Goal: Transaction & Acquisition: Download file/media

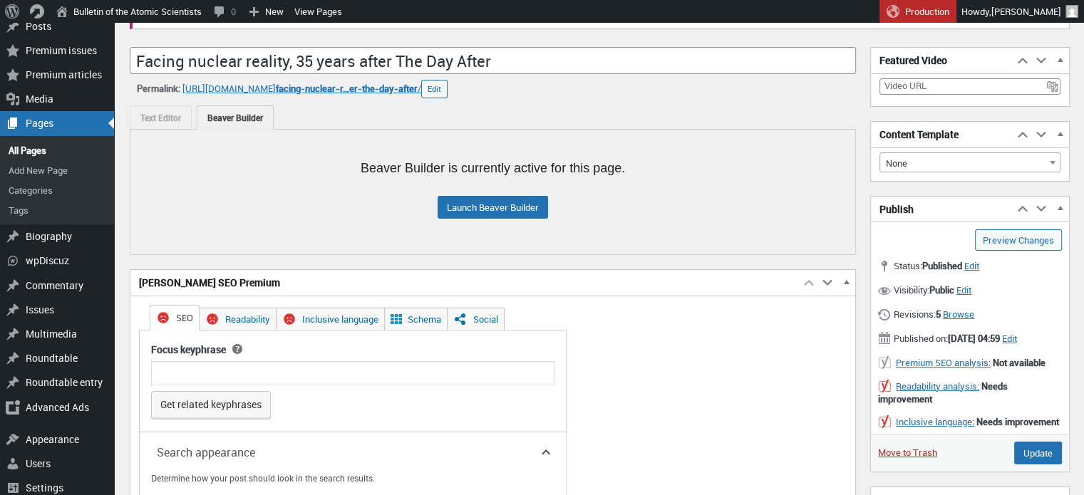
scroll to position [97, 0]
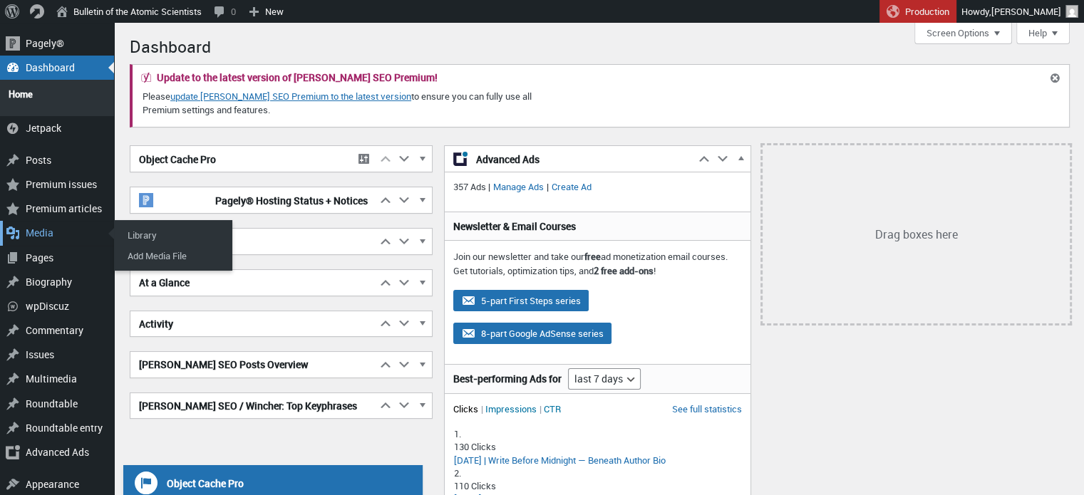
click at [66, 226] on div "Media" at bounding box center [57, 233] width 114 height 24
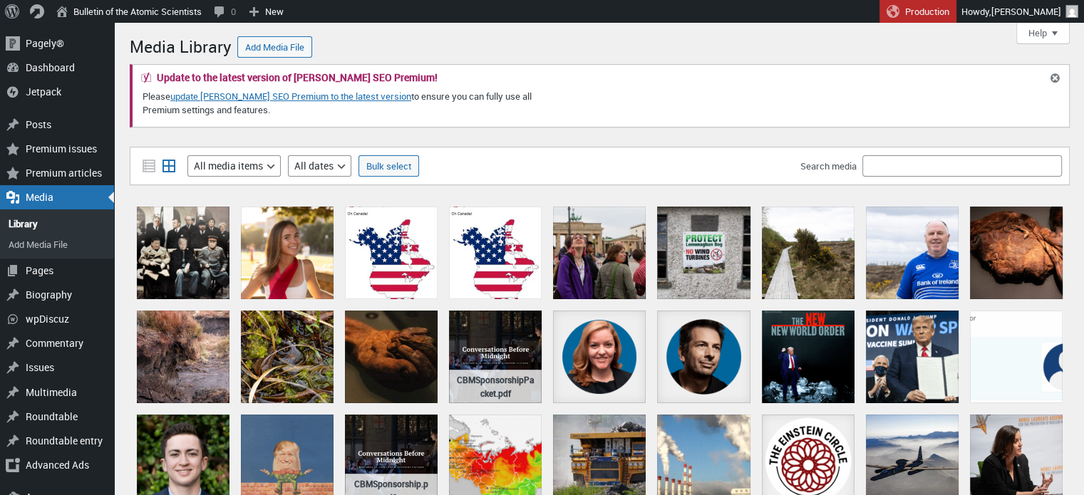
click at [874, 178] on div "Filter media List view Grid view Filter by type All media items Images Audio Vi…" at bounding box center [600, 166] width 940 height 38
click at [878, 172] on input "Search media" at bounding box center [963, 165] width 200 height 21
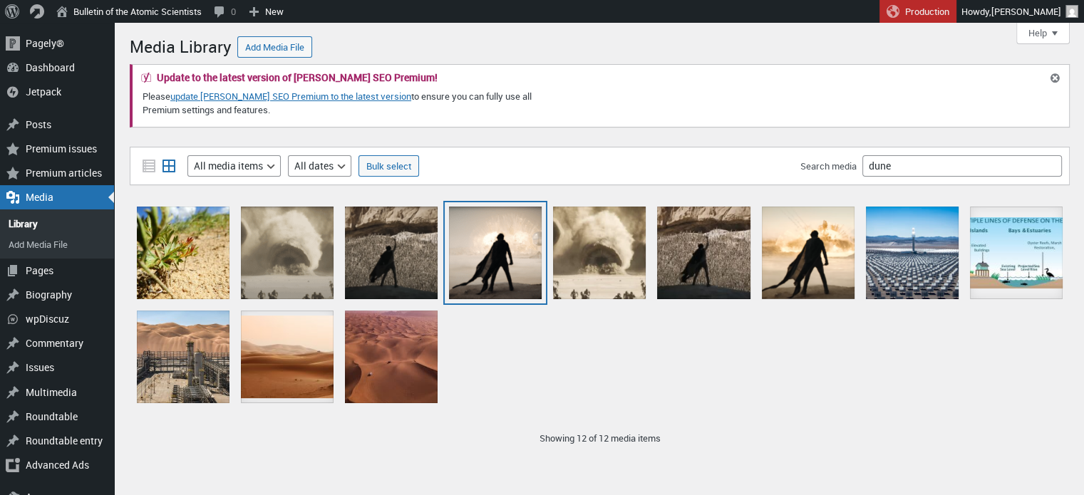
click at [485, 244] on div "Screenshot 2024-04-15 Dune-2-1" at bounding box center [495, 253] width 93 height 93
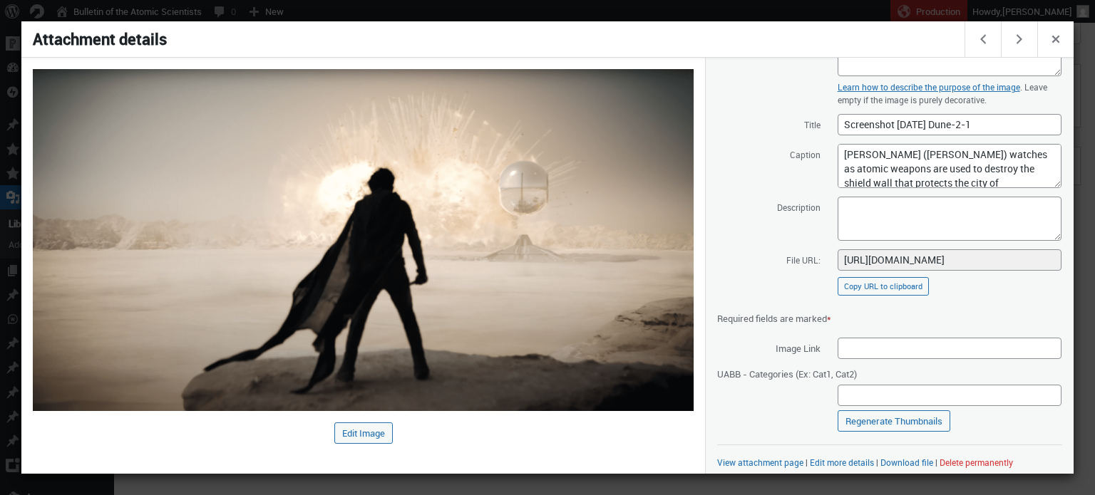
scroll to position [173, 0]
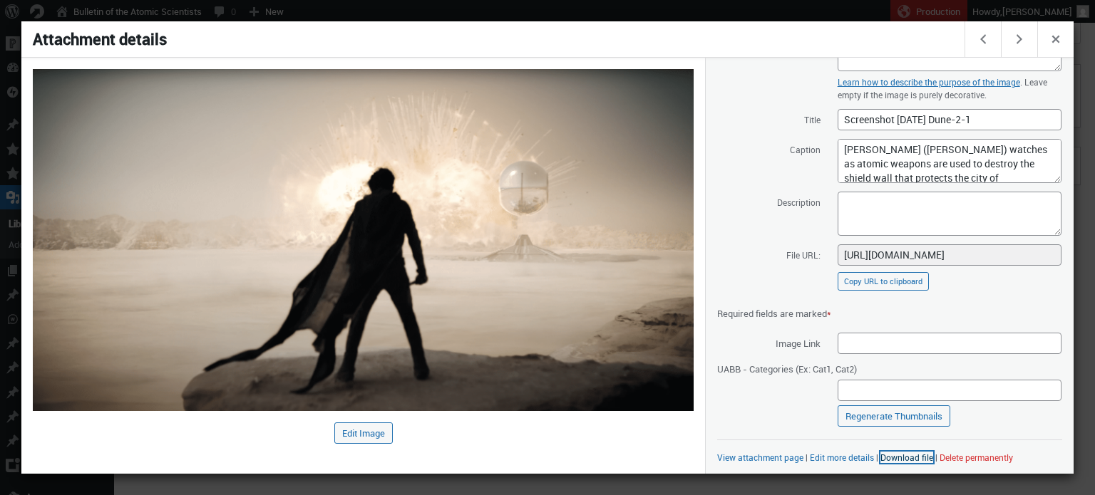
click at [900, 456] on link "Download file" at bounding box center [906, 457] width 53 height 11
click at [585, 8] on div at bounding box center [547, 247] width 1095 height 495
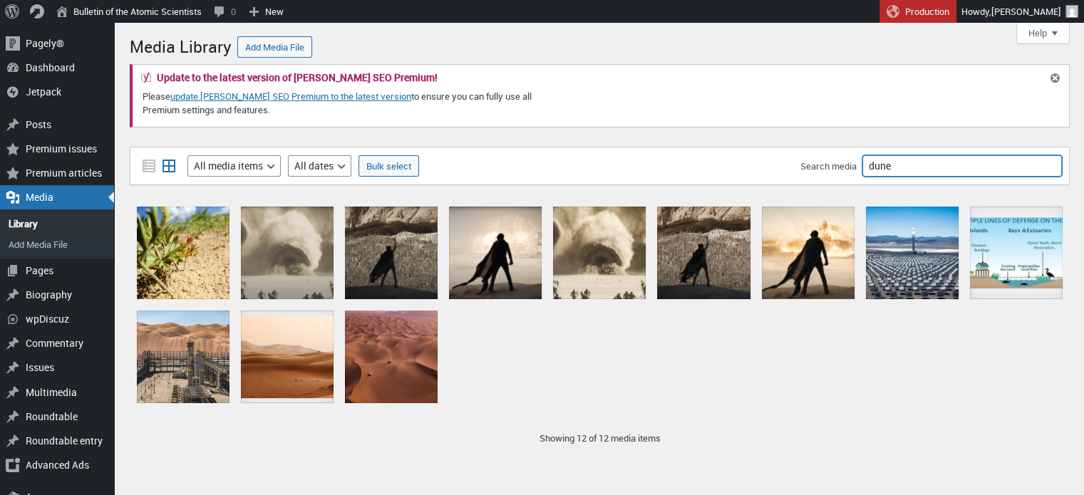
drag, startPoint x: 908, startPoint y: 170, endPoint x: 797, endPoint y: 170, distance: 111.2
click at [797, 170] on div "Filter media List view Grid view Filter by type All media items Images Audio Vi…" at bounding box center [600, 166] width 940 height 38
type input "d"
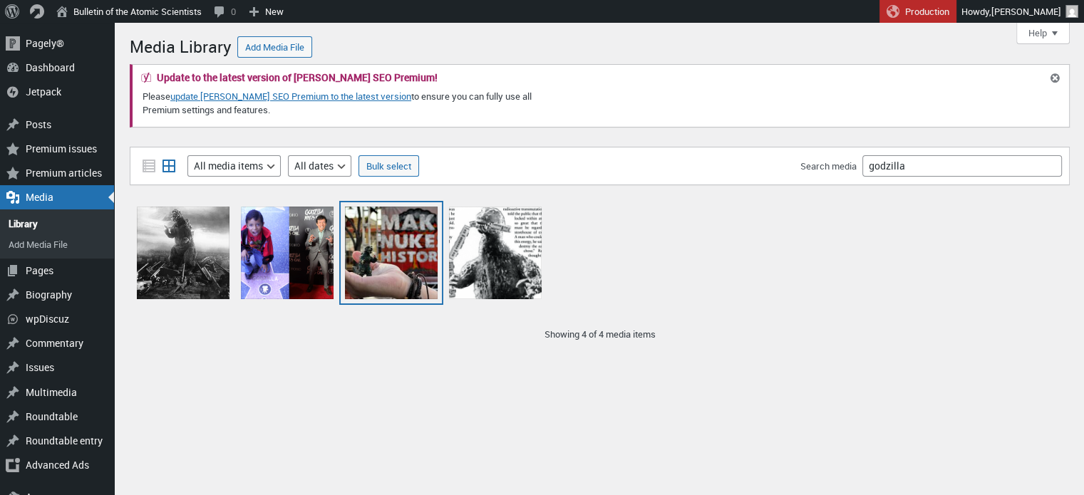
click at [389, 233] on div "SalvaGoji_MakeNukesHistory" at bounding box center [391, 253] width 93 height 93
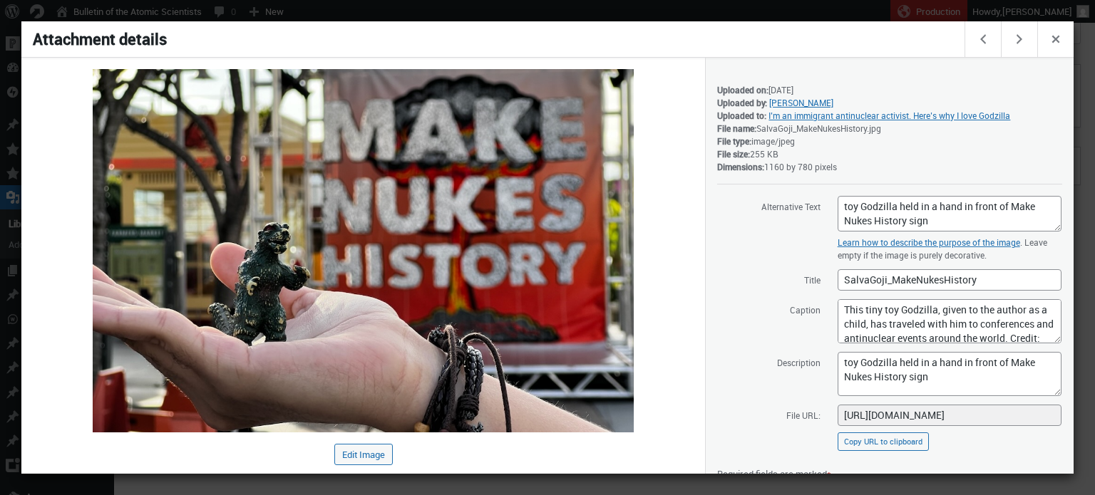
scroll to position [160, 0]
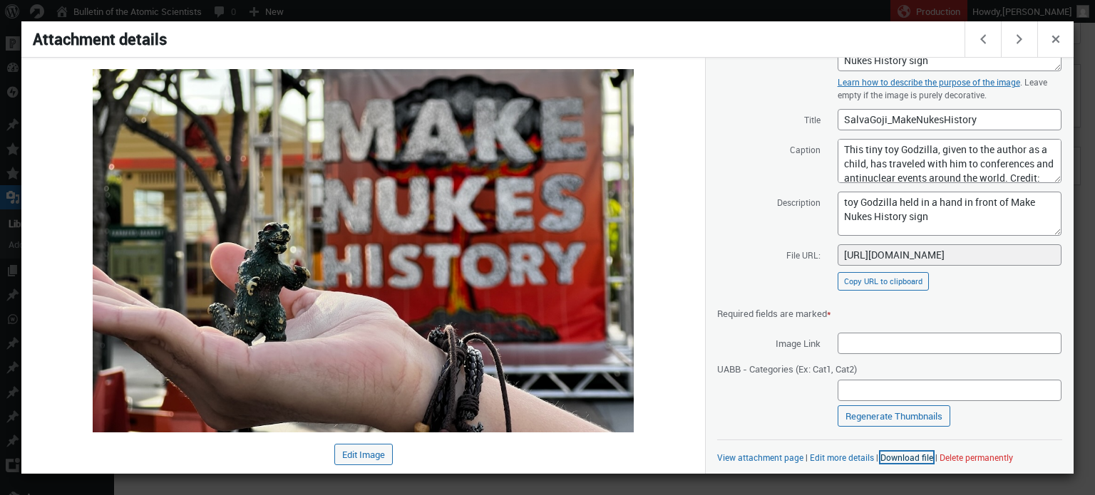
click at [915, 457] on link "Download file" at bounding box center [906, 457] width 53 height 11
click at [758, 4] on div at bounding box center [547, 247] width 1095 height 495
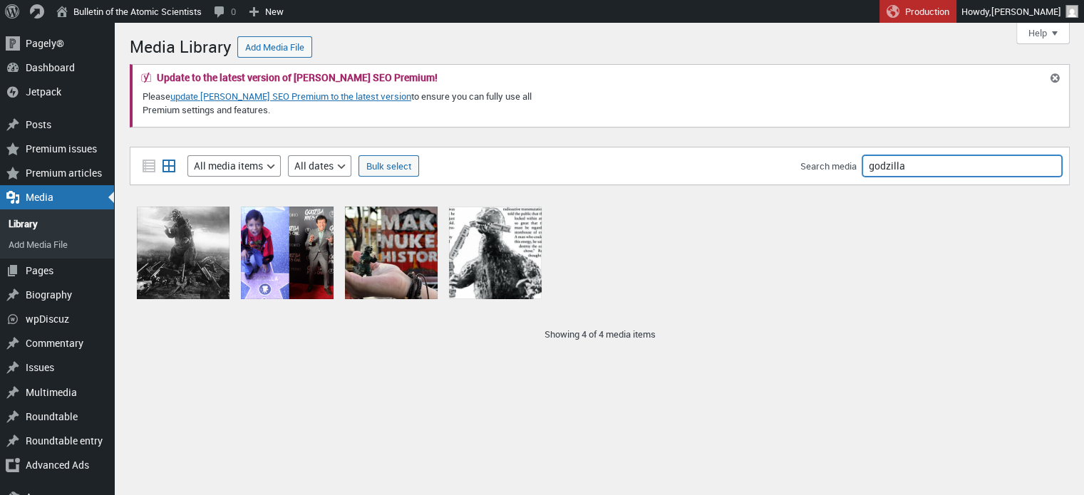
drag, startPoint x: 915, startPoint y: 158, endPoint x: 816, endPoint y: 166, distance: 99.5
click at [816, 166] on div "Search media godzilla" at bounding box center [932, 165] width 262 height 21
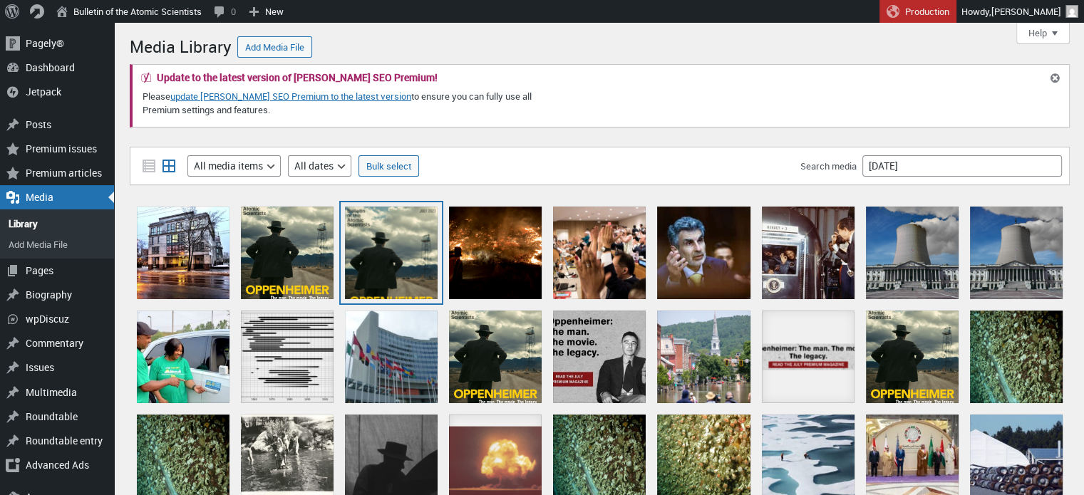
click at [398, 249] on div "bulletin-july2023-cover-FINAL-241x300" at bounding box center [391, 253] width 93 height 93
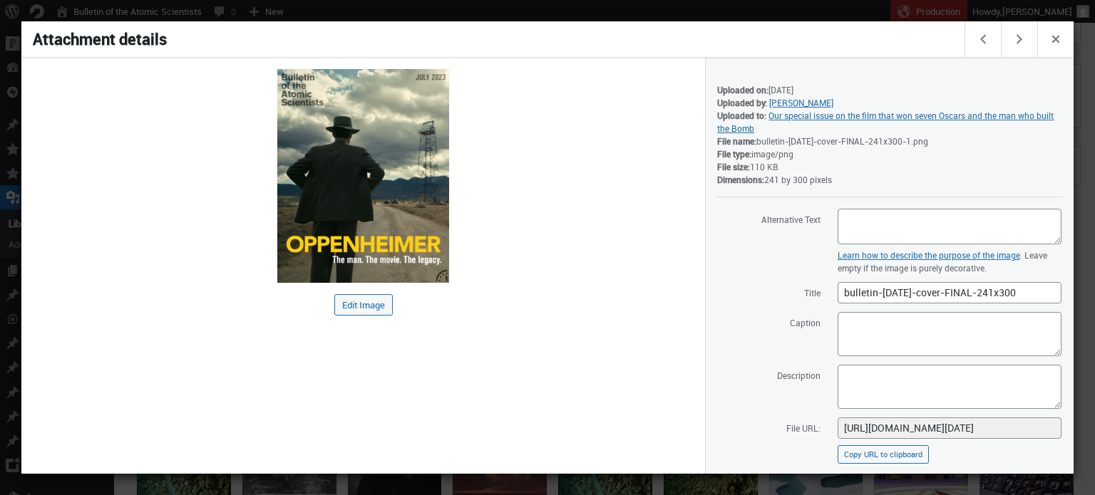
click at [199, 8] on div at bounding box center [547, 247] width 1095 height 495
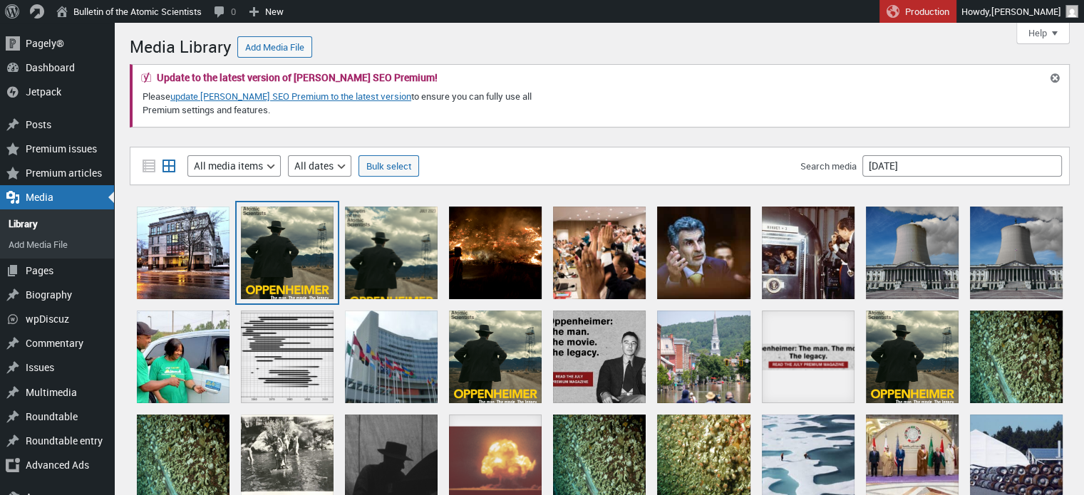
click at [270, 265] on div "bulletin-july2023-cover-FINAL (1)" at bounding box center [287, 253] width 93 height 93
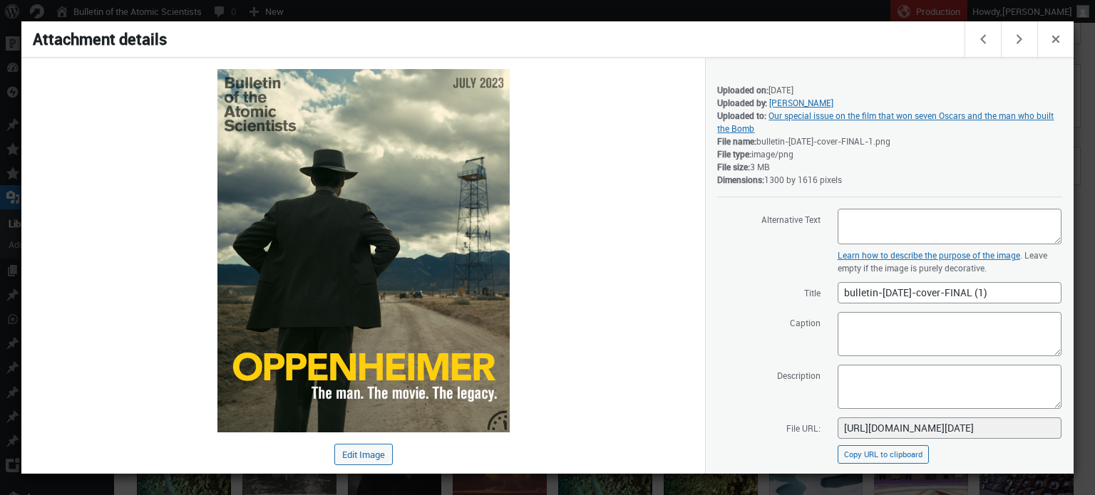
scroll to position [173, 0]
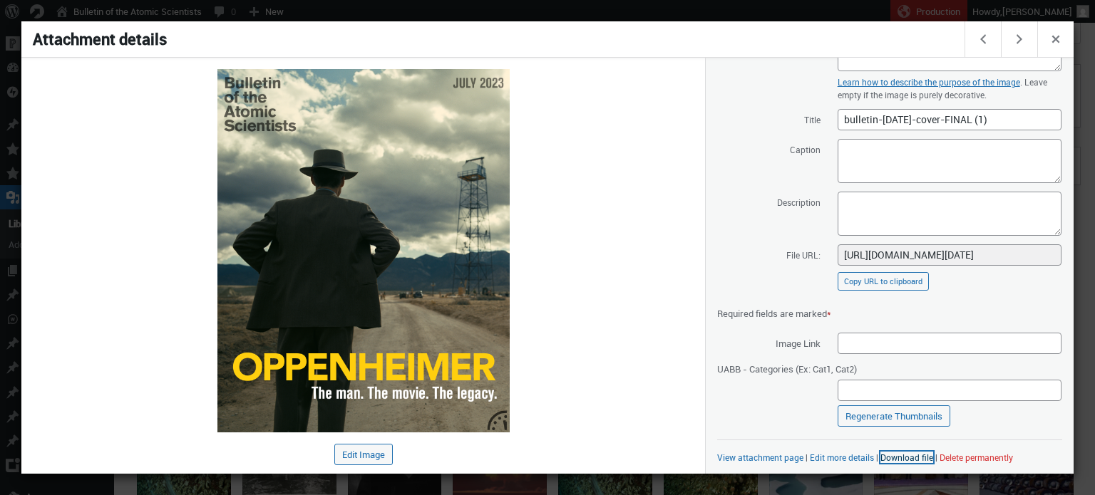
click at [924, 458] on link "Download file" at bounding box center [906, 457] width 53 height 11
click at [332, 20] on div at bounding box center [547, 247] width 1095 height 495
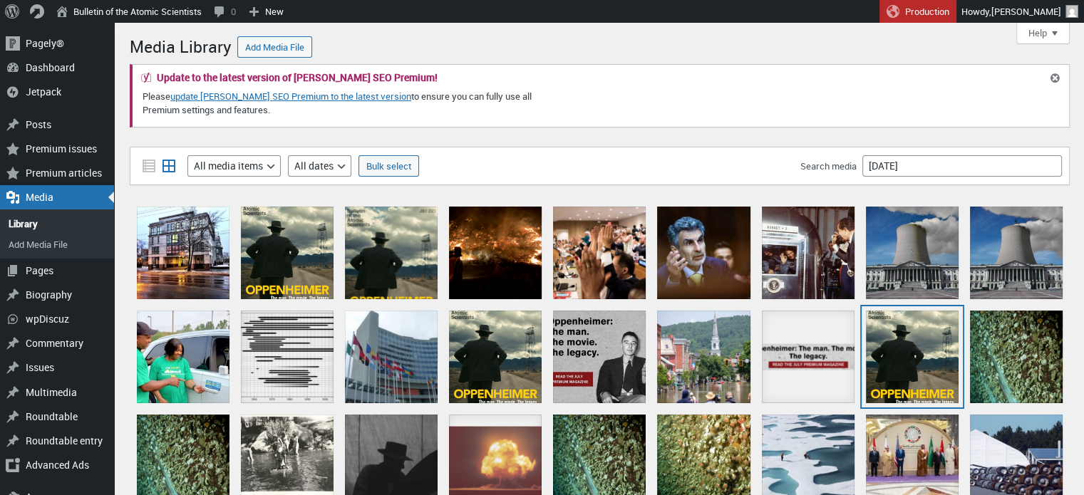
click at [929, 316] on div "bulletin-july2023-cover-FINAL" at bounding box center [912, 357] width 93 height 93
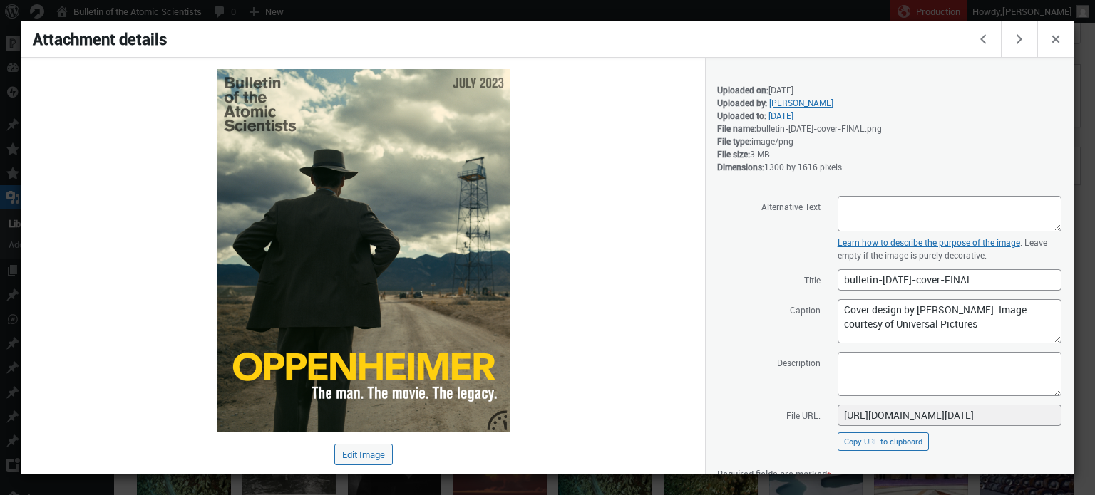
click at [513, 11] on div at bounding box center [547, 247] width 1095 height 495
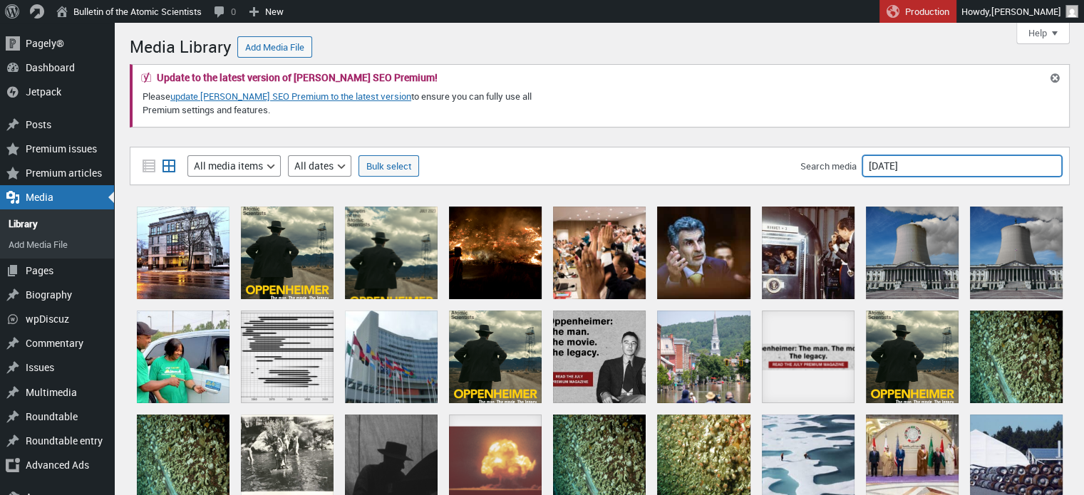
drag, startPoint x: 927, startPoint y: 170, endPoint x: 785, endPoint y: 172, distance: 141.9
click at [785, 172] on div "Filter media List view Grid view Filter by type All media items Images Audio Vi…" at bounding box center [600, 166] width 940 height 38
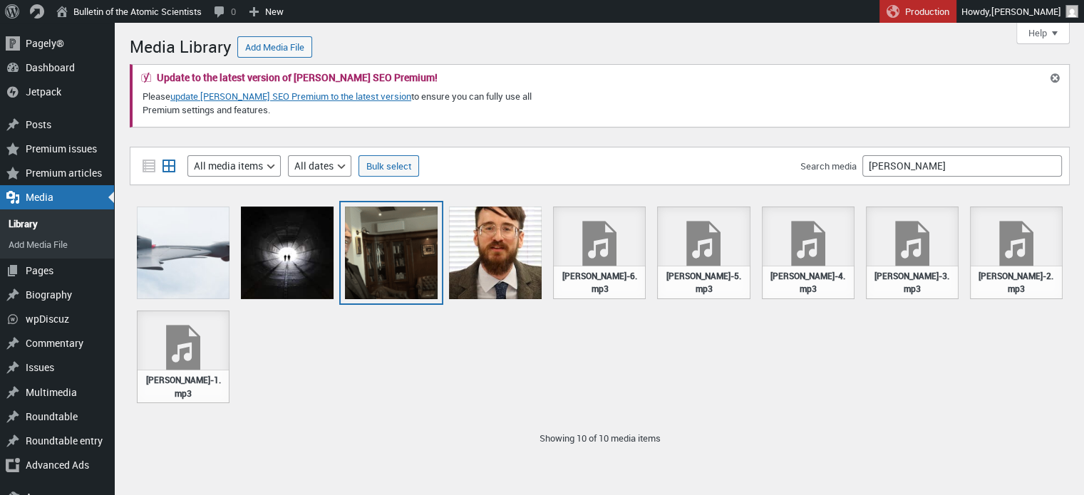
click at [388, 256] on div "Screen Shot 2022-08-30 at 4.19.14 PM" at bounding box center [391, 253] width 93 height 93
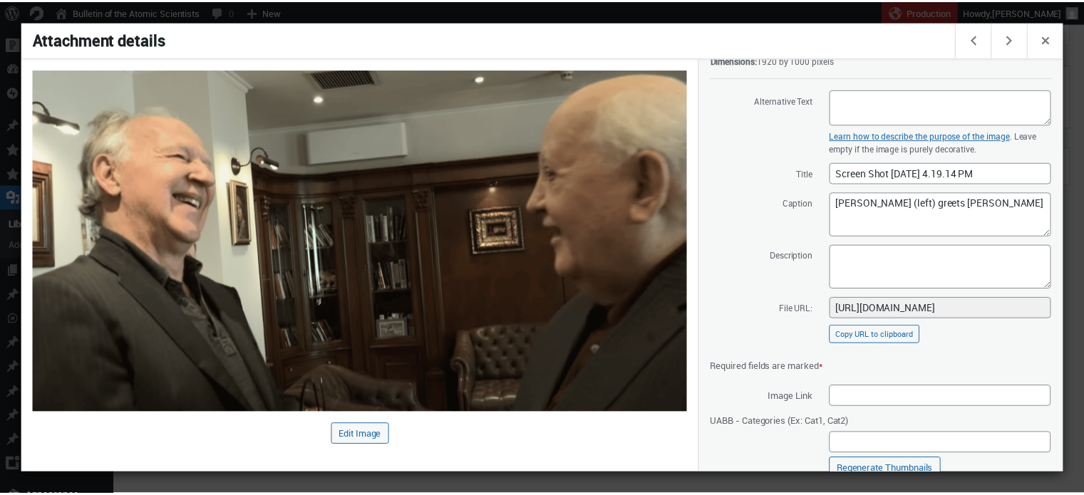
scroll to position [160, 0]
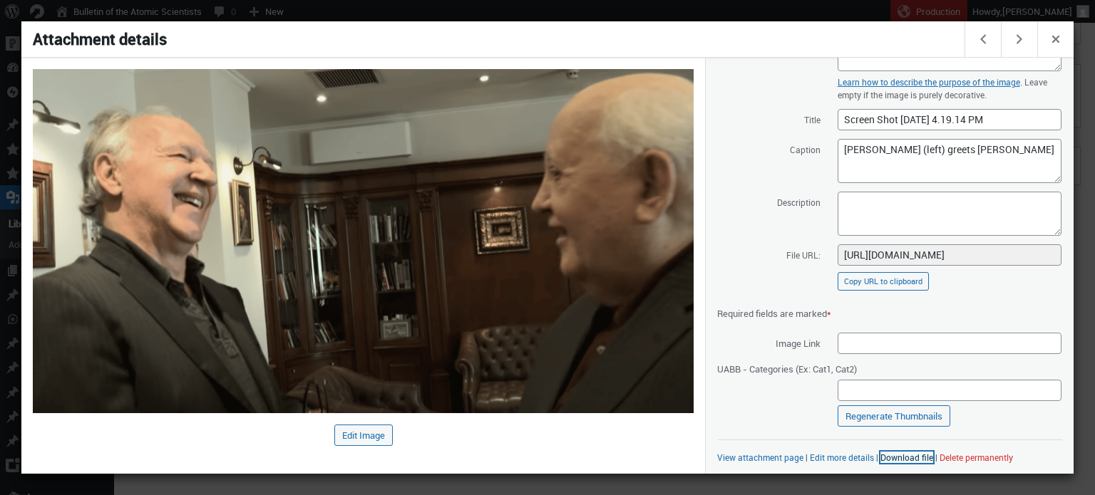
click at [890, 454] on link "Download file" at bounding box center [906, 457] width 53 height 11
click at [823, 9] on div at bounding box center [547, 247] width 1095 height 495
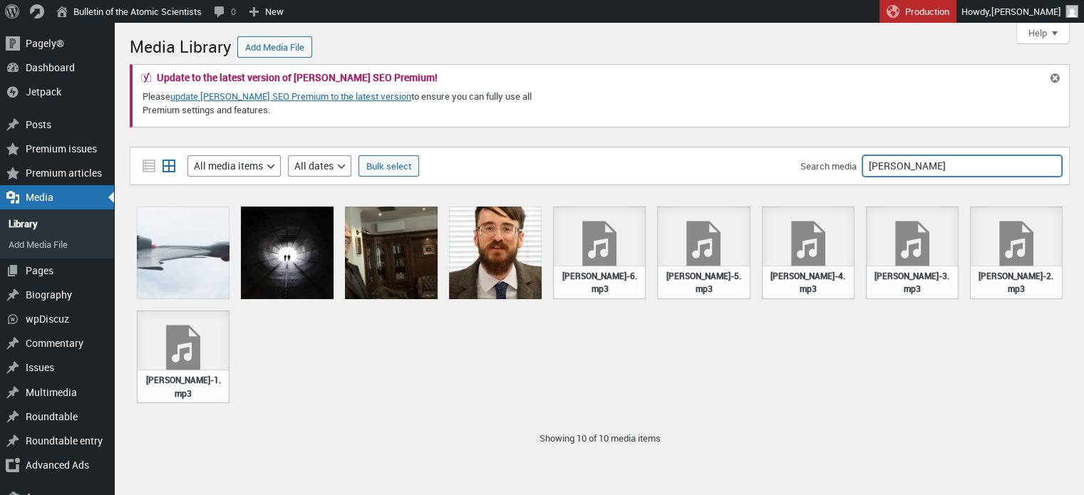
drag, startPoint x: 916, startPoint y: 163, endPoint x: 804, endPoint y: 167, distance: 112.0
click at [804, 167] on div "Search media herzog" at bounding box center [932, 165] width 262 height 21
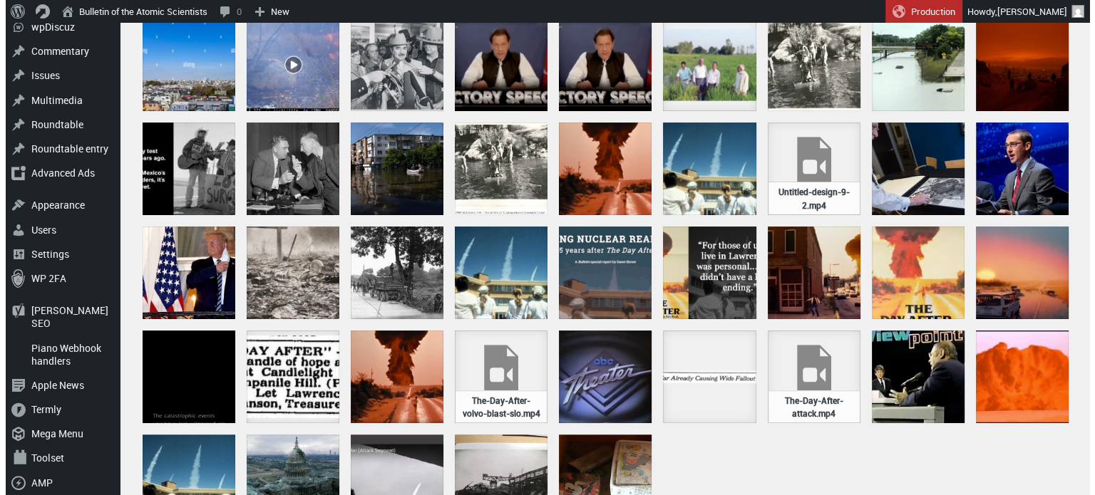
scroll to position [293, 0]
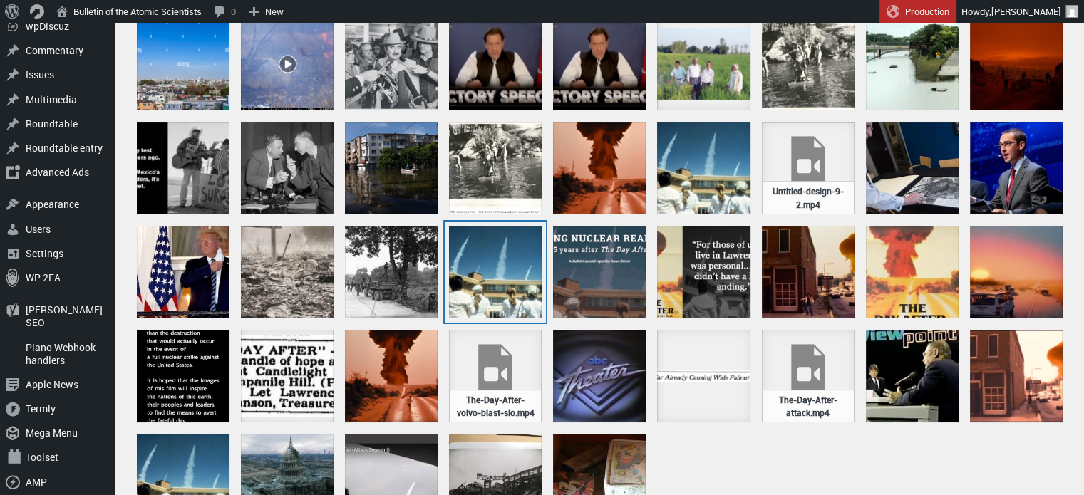
click at [477, 267] on div "The Day After - hospital launch" at bounding box center [495, 272] width 93 height 93
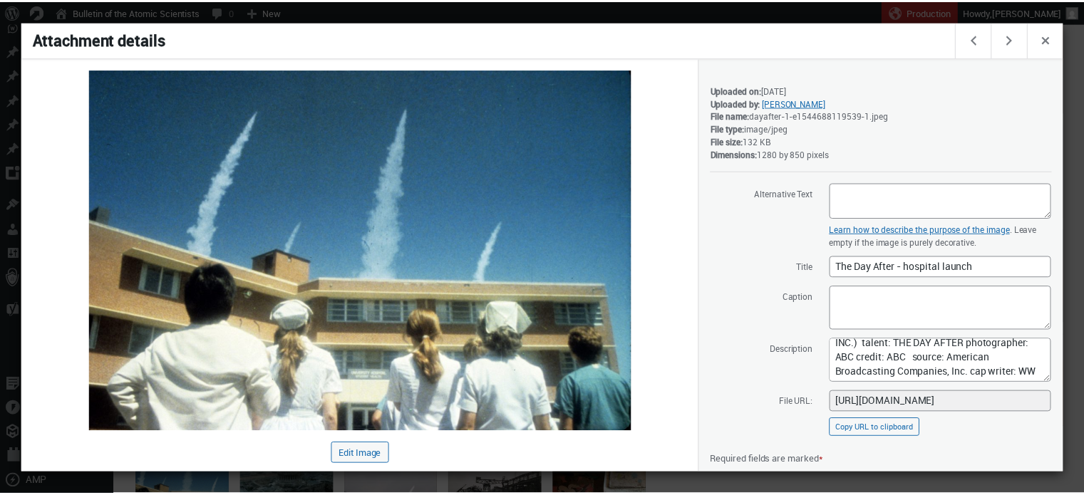
scroll to position [148, 0]
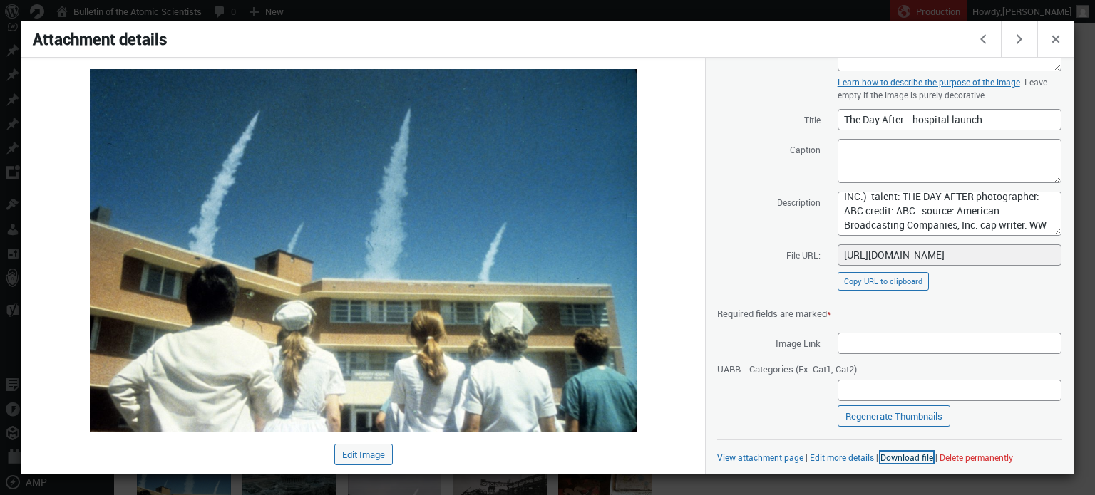
click at [893, 456] on link "Download file" at bounding box center [906, 457] width 53 height 11
click at [796, 11] on div at bounding box center [547, 247] width 1095 height 495
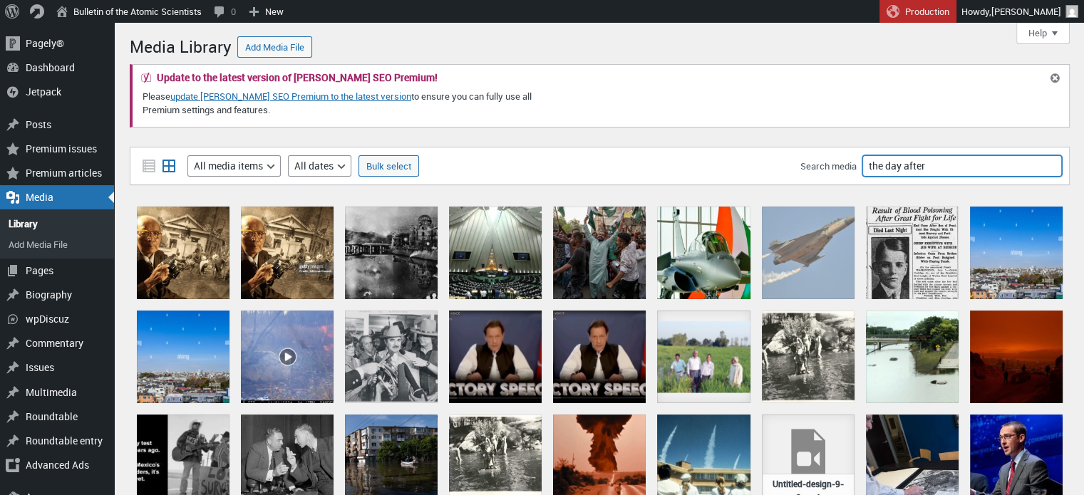
drag, startPoint x: 932, startPoint y: 165, endPoint x: 810, endPoint y: 168, distance: 122.6
click at [810, 168] on div "Search media the day after" at bounding box center [932, 165] width 262 height 21
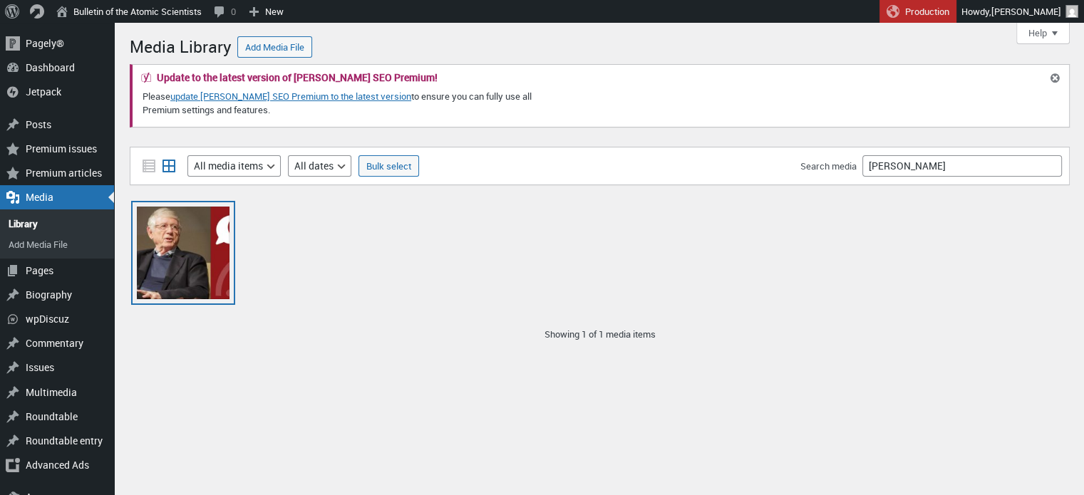
click at [171, 239] on div "Ted Koppel interview card" at bounding box center [183, 253] width 93 height 93
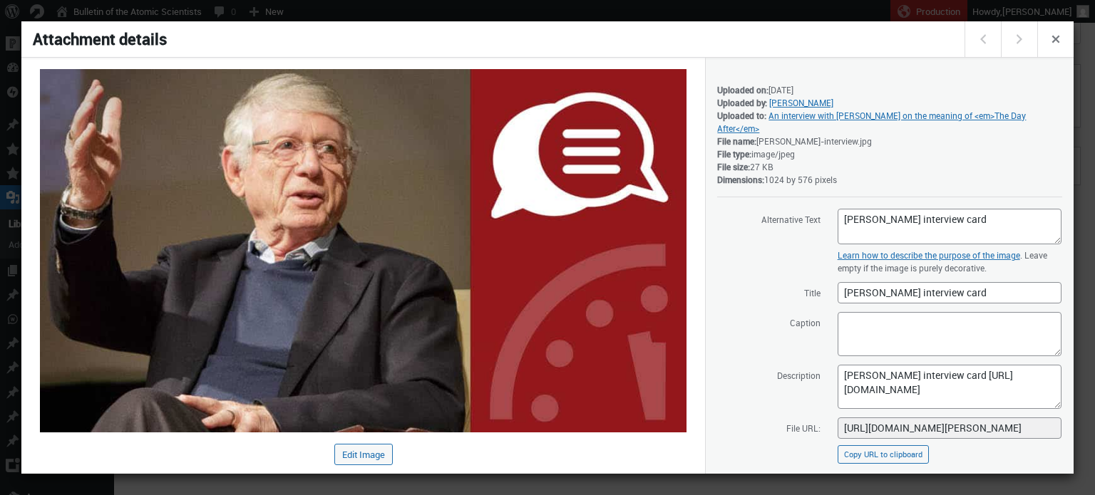
scroll to position [173, 0]
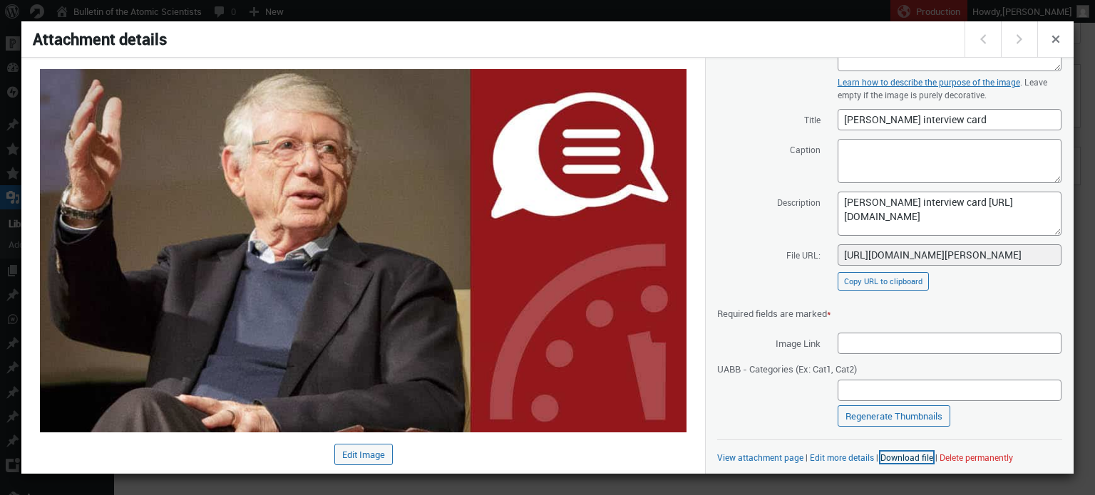
click at [899, 456] on link "Download file" at bounding box center [906, 457] width 53 height 11
click at [811, 11] on div at bounding box center [547, 247] width 1095 height 495
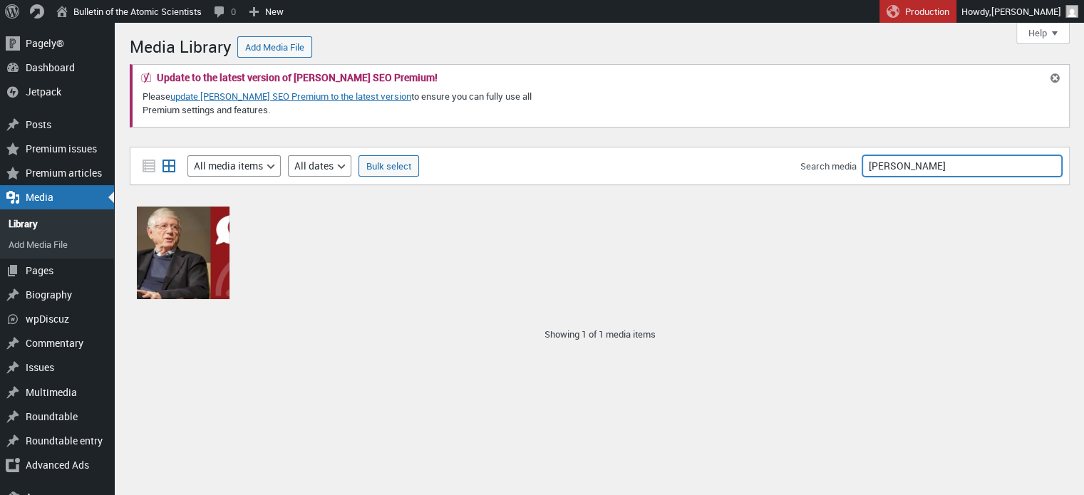
drag, startPoint x: 905, startPoint y: 165, endPoint x: 824, endPoint y: 170, distance: 81.5
click at [824, 170] on div "Search media koppel" at bounding box center [932, 165] width 262 height 21
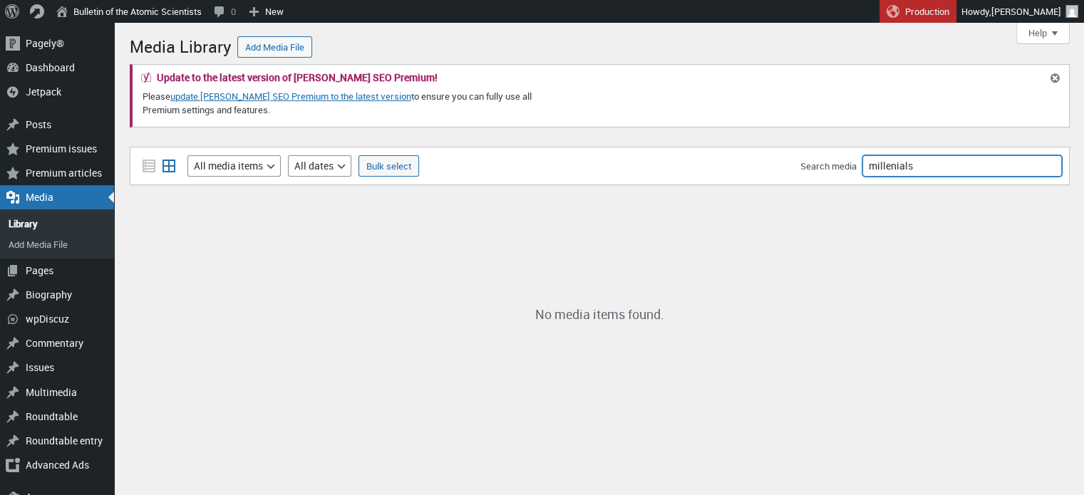
drag, startPoint x: 929, startPoint y: 167, endPoint x: 809, endPoint y: 159, distance: 120.0
click at [809, 159] on div "Search media millenials" at bounding box center [932, 165] width 262 height 21
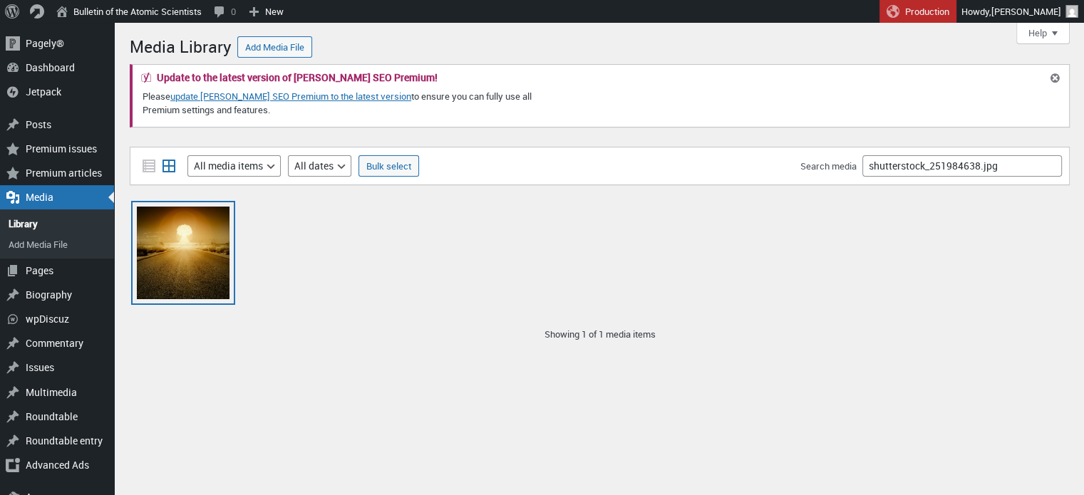
click at [182, 250] on div "shutterstock_251984638" at bounding box center [183, 253] width 93 height 93
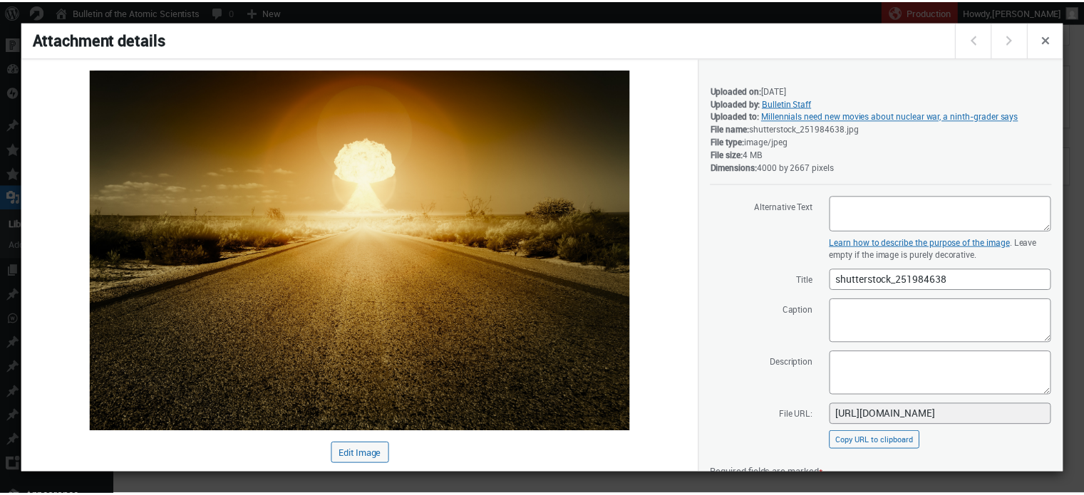
scroll to position [160, 0]
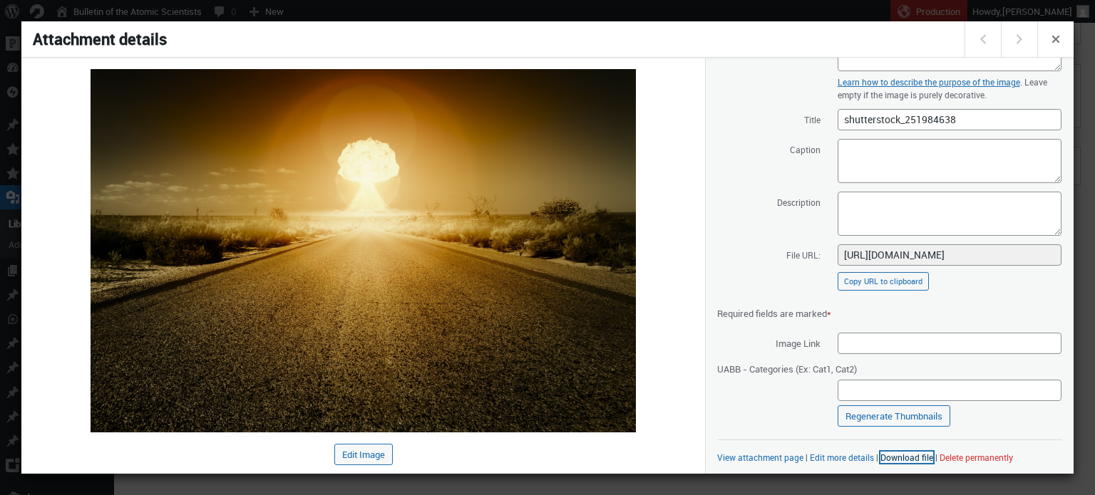
click at [899, 453] on link "Download file" at bounding box center [906, 457] width 53 height 11
click at [813, 14] on div at bounding box center [547, 247] width 1095 height 495
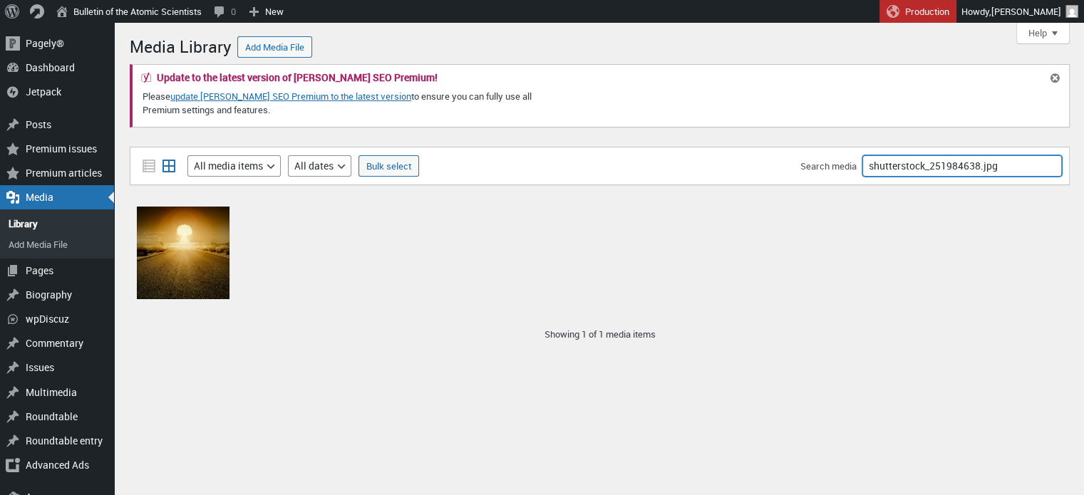
drag, startPoint x: 996, startPoint y: 169, endPoint x: 850, endPoint y: 161, distance: 145.6
click at [850, 161] on div "Search media shutterstock_251984638.jpg" at bounding box center [932, 165] width 262 height 21
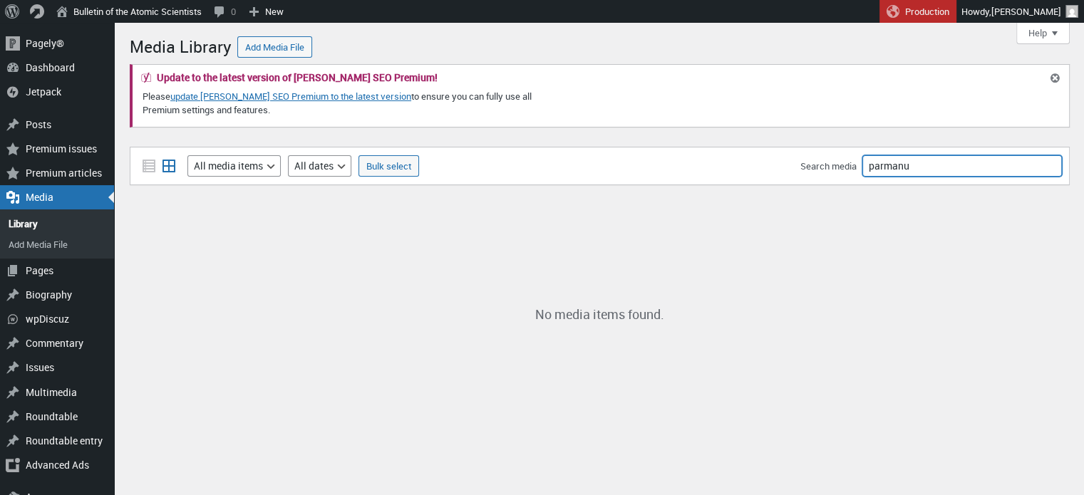
drag, startPoint x: 929, startPoint y: 169, endPoint x: 787, endPoint y: 160, distance: 142.1
click at [787, 160] on div "Filter media List view Grid view Filter by type All media items Images Audio Vi…" at bounding box center [600, 166] width 940 height 38
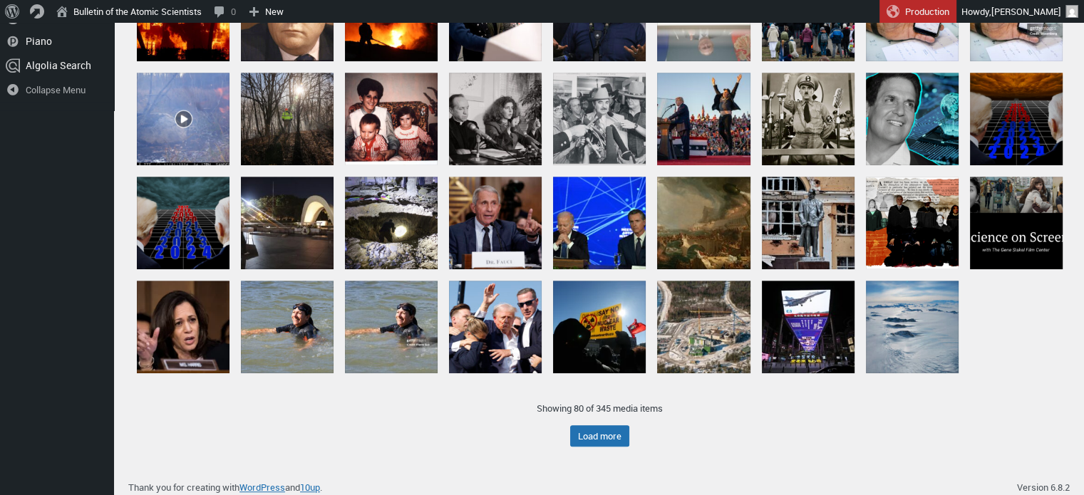
scroll to position [763, 0]
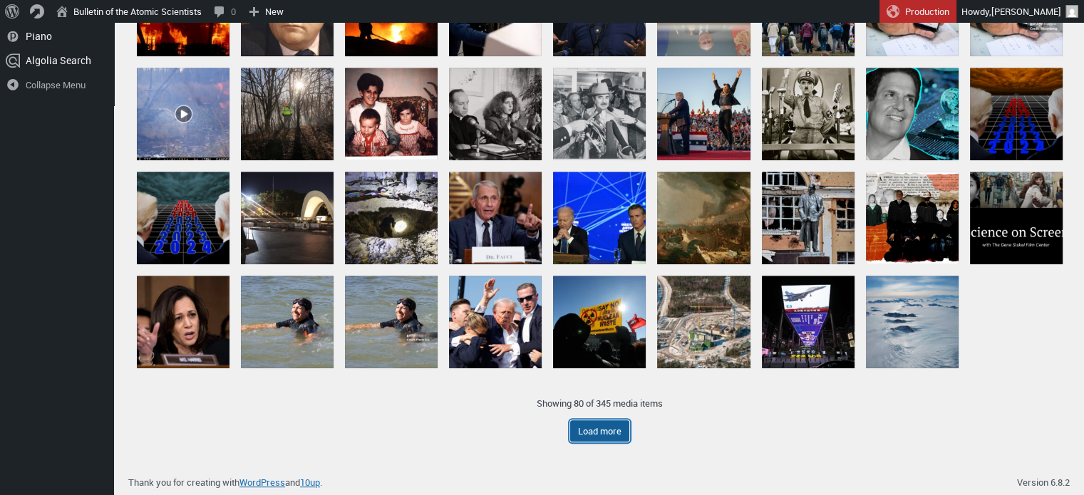
click at [601, 430] on button "Load more" at bounding box center [599, 431] width 59 height 21
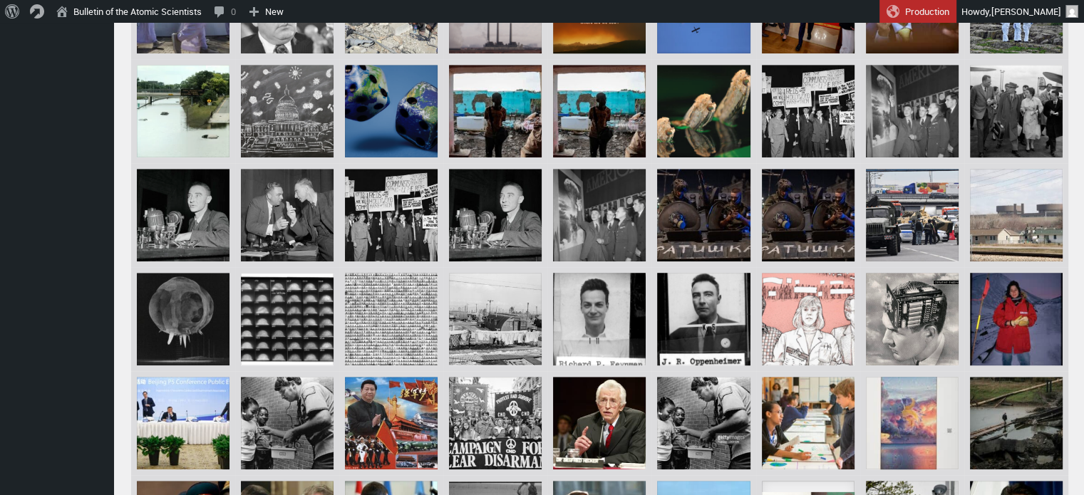
scroll to position [1701, 0]
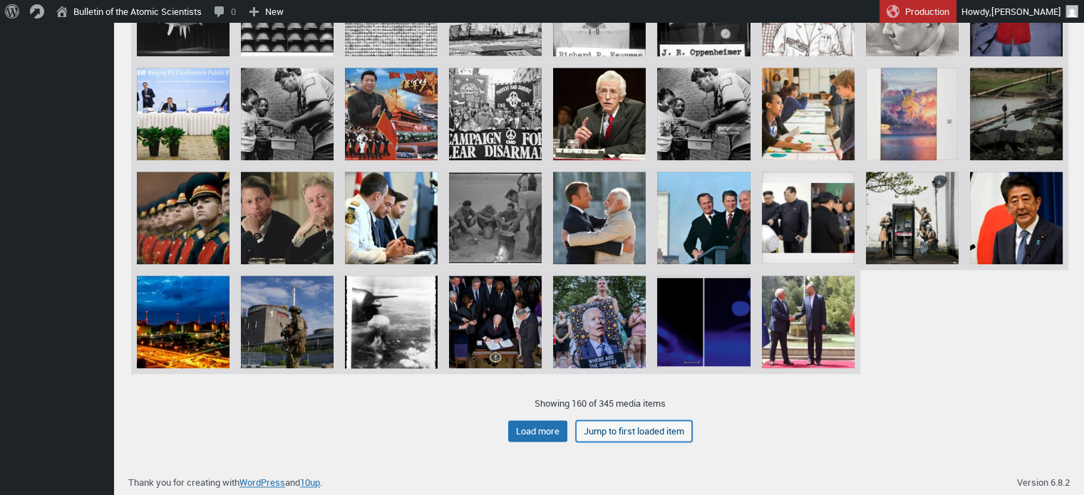
click at [632, 429] on button "Jump to first loaded item" at bounding box center [634, 431] width 116 height 21
click at [525, 431] on button "Load more" at bounding box center [537, 431] width 59 height 21
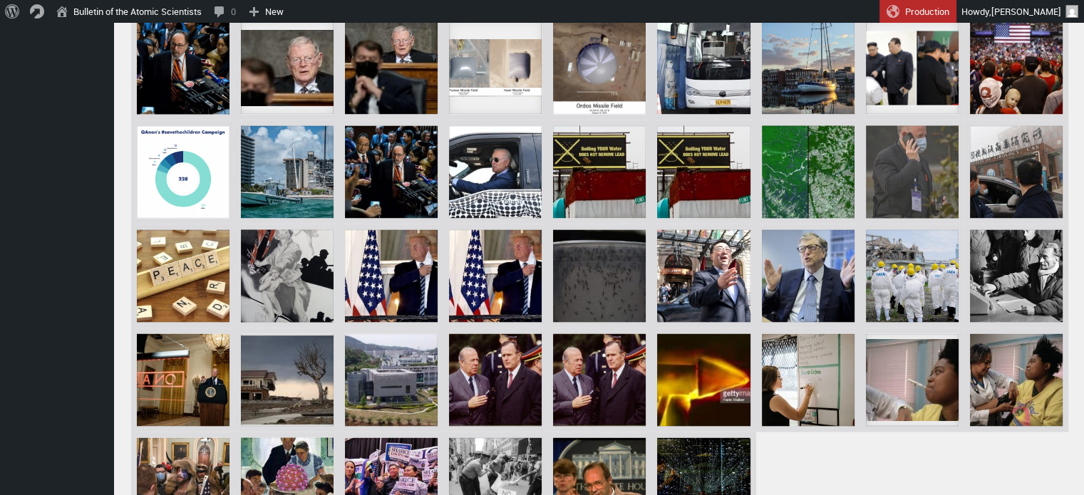
scroll to position [2638, 0]
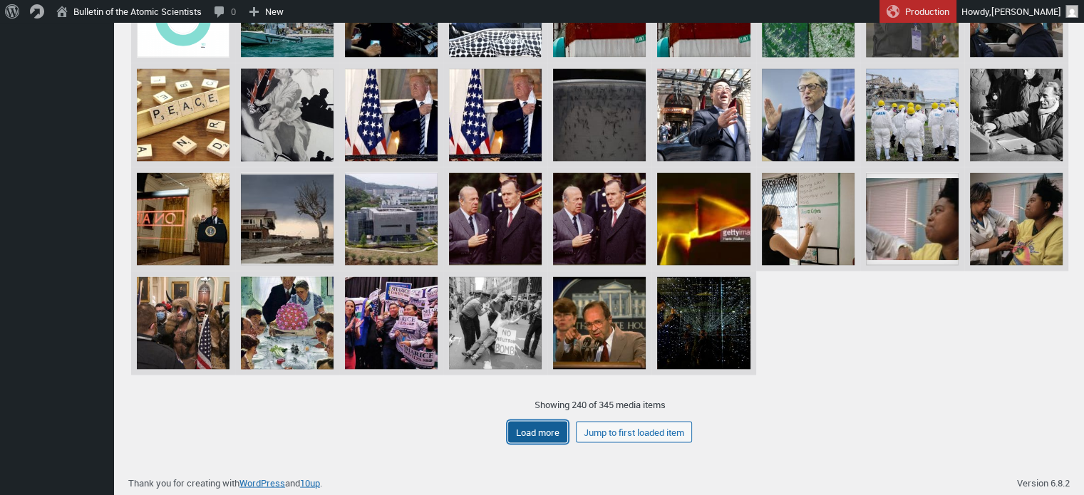
click at [546, 434] on button "Load more" at bounding box center [537, 431] width 59 height 21
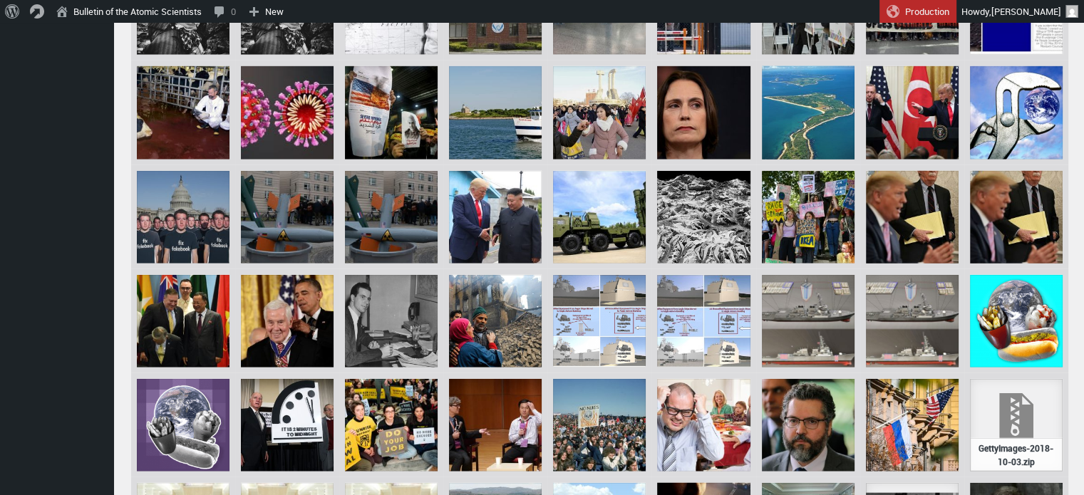
scroll to position [3575, 0]
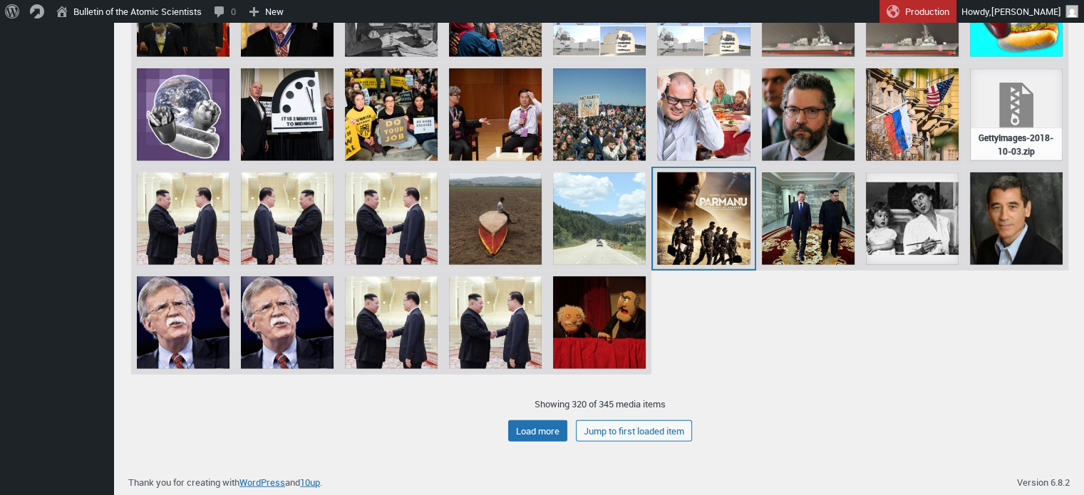
click at [707, 230] on div "images.jpg" at bounding box center [703, 219] width 93 height 93
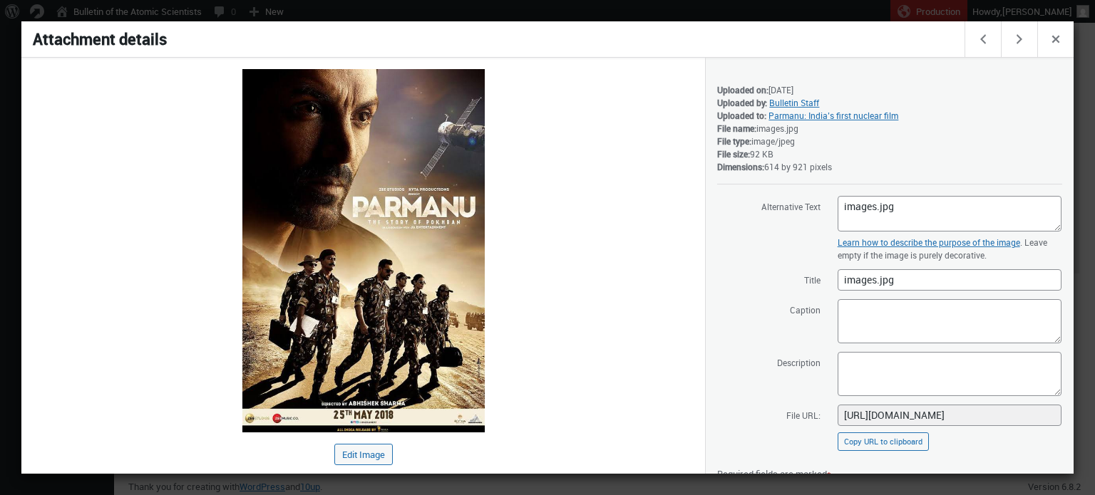
scroll to position [160, 0]
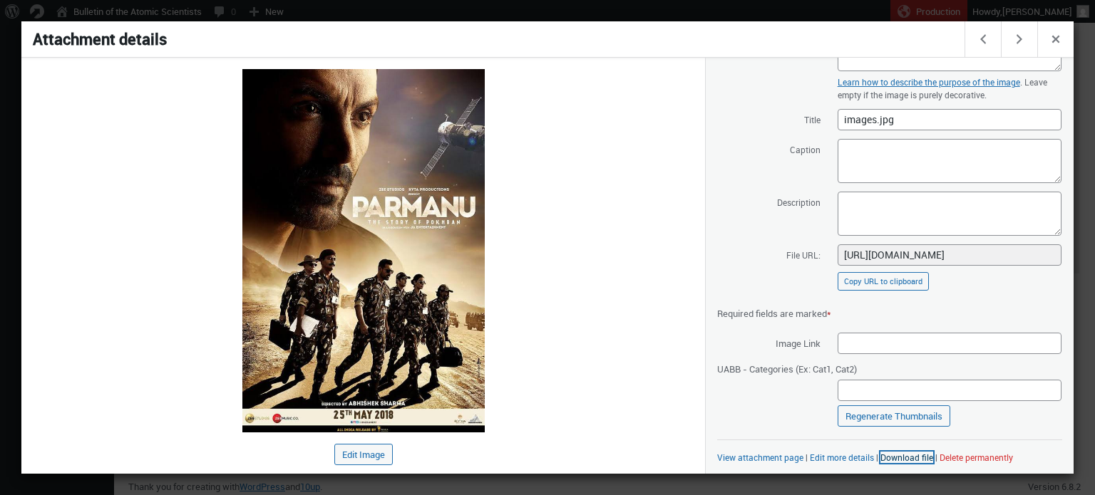
click at [894, 458] on link "Download file" at bounding box center [906, 457] width 53 height 11
click at [835, 14] on div at bounding box center [547, 247] width 1095 height 495
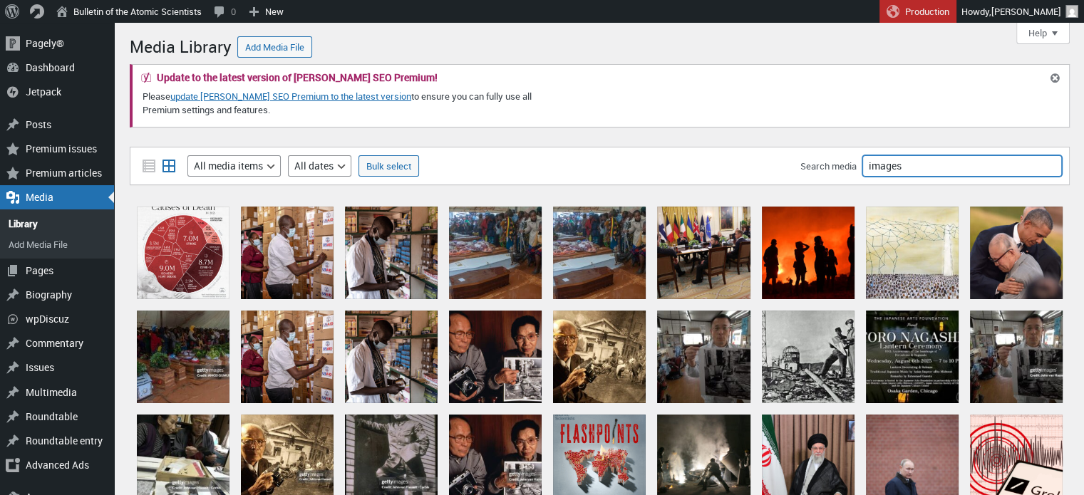
drag, startPoint x: 907, startPoint y: 159, endPoint x: 801, endPoint y: 154, distance: 105.6
click at [801, 154] on div "Filter media List view Grid view Filter by type All media items Images Audio Vi…" at bounding box center [600, 166] width 940 height 38
type input "beach"
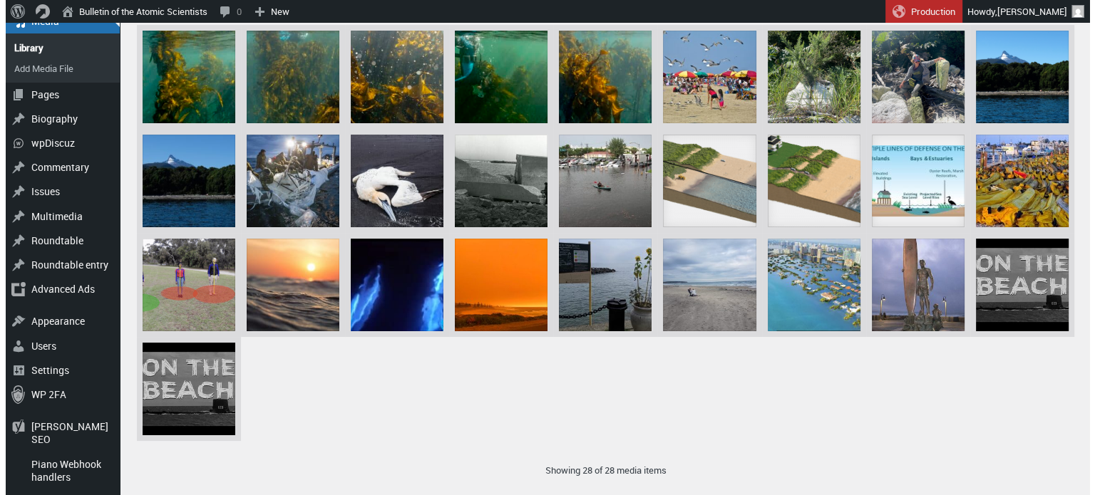
scroll to position [200, 0]
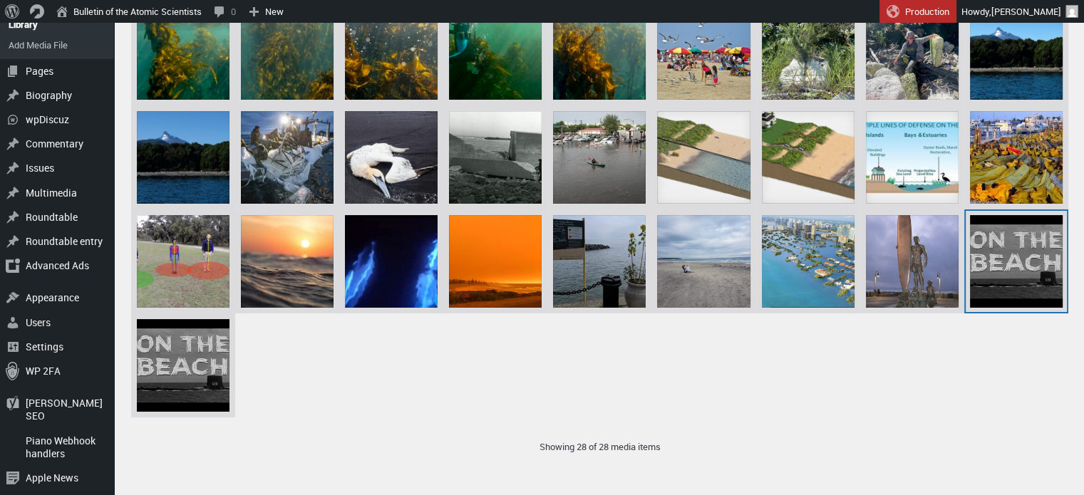
click at [1029, 274] on div "On_Beach_Opening_0.jpg" at bounding box center [1016, 261] width 93 height 93
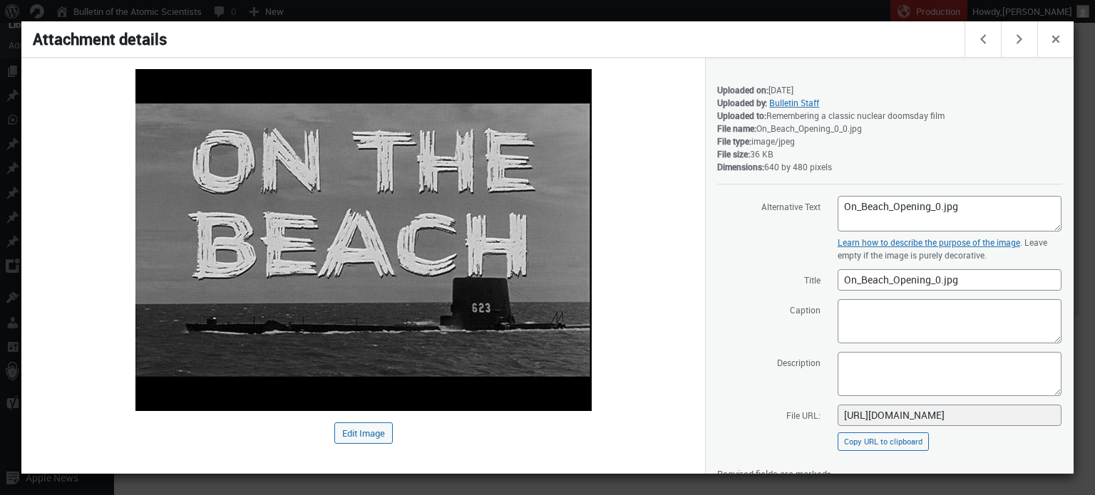
scroll to position [160, 0]
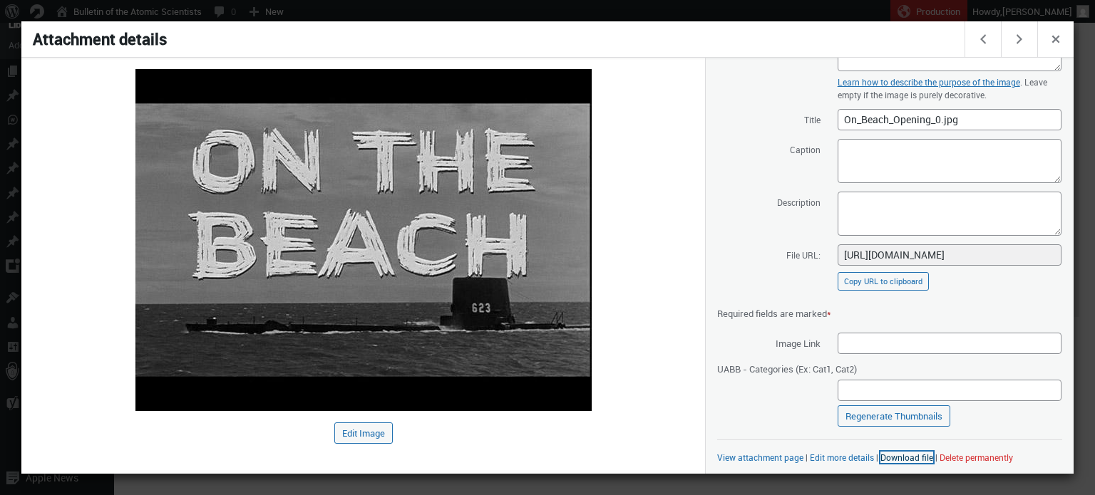
click at [904, 459] on link "Download file" at bounding box center [906, 457] width 53 height 11
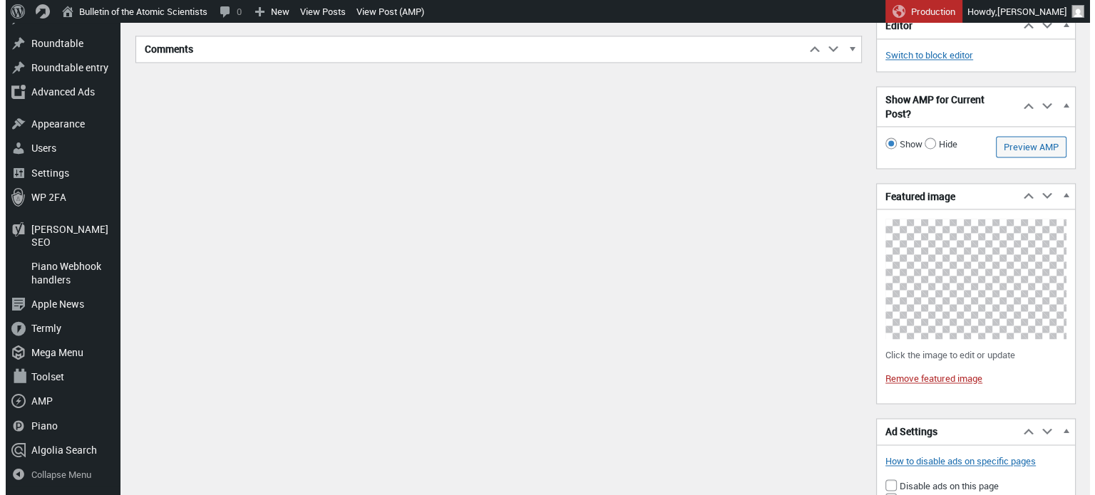
scroll to position [2240, 0]
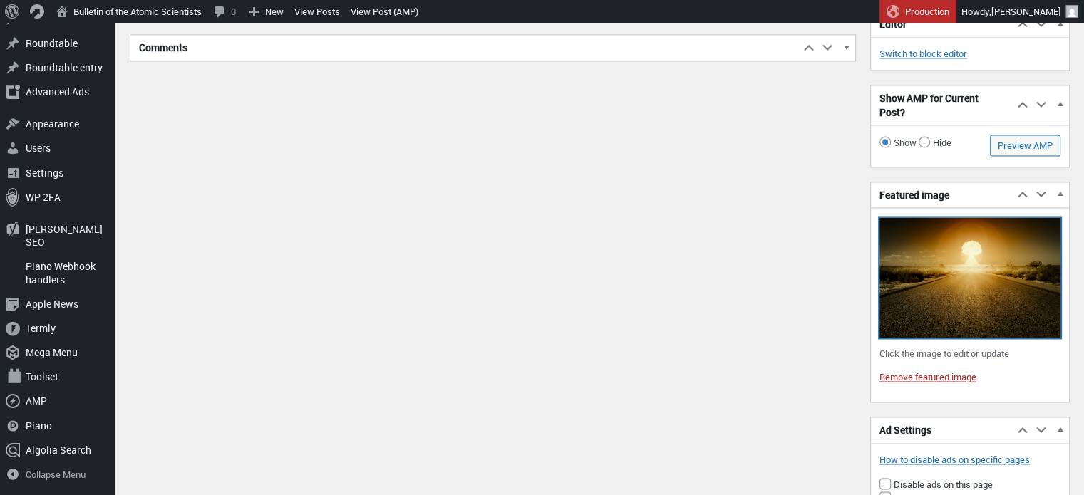
click at [947, 304] on img at bounding box center [970, 277] width 181 height 120
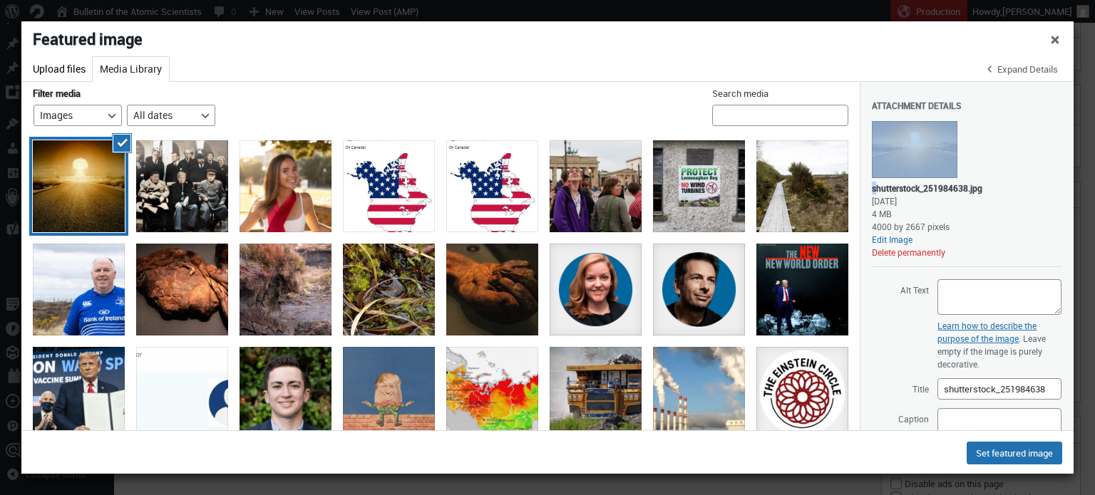
drag, startPoint x: 958, startPoint y: 186, endPoint x: 878, endPoint y: 193, distance: 80.2
click at [878, 193] on div "shutterstock_251984638.jpg May 4, 2018 4 MB 4000 by 2667 pixels Edit Image Dele…" at bounding box center [967, 193] width 190 height 150
click at [878, 192] on div "shutterstock_251984638.jpg" at bounding box center [927, 188] width 110 height 13
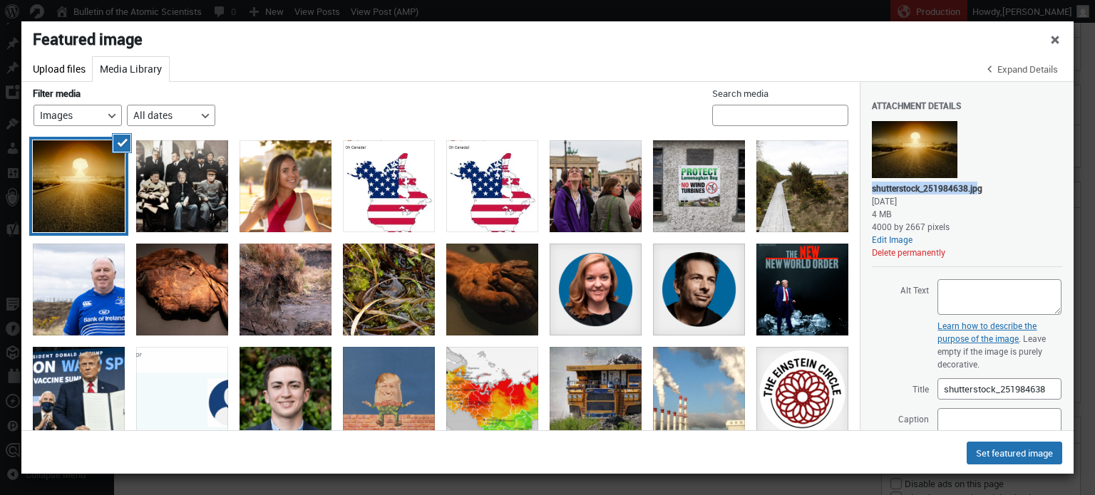
drag, startPoint x: 873, startPoint y: 189, endPoint x: 976, endPoint y: 190, distance: 103.4
click at [976, 190] on div "shutterstock_251984638.jpg" at bounding box center [927, 188] width 110 height 13
click at [977, 187] on div "shutterstock_251984638.jpg" at bounding box center [927, 188] width 110 height 13
drag, startPoint x: 978, startPoint y: 188, endPoint x: 872, endPoint y: 188, distance: 106.2
click at [872, 188] on div "shutterstock_251984638.jpg" at bounding box center [927, 188] width 110 height 13
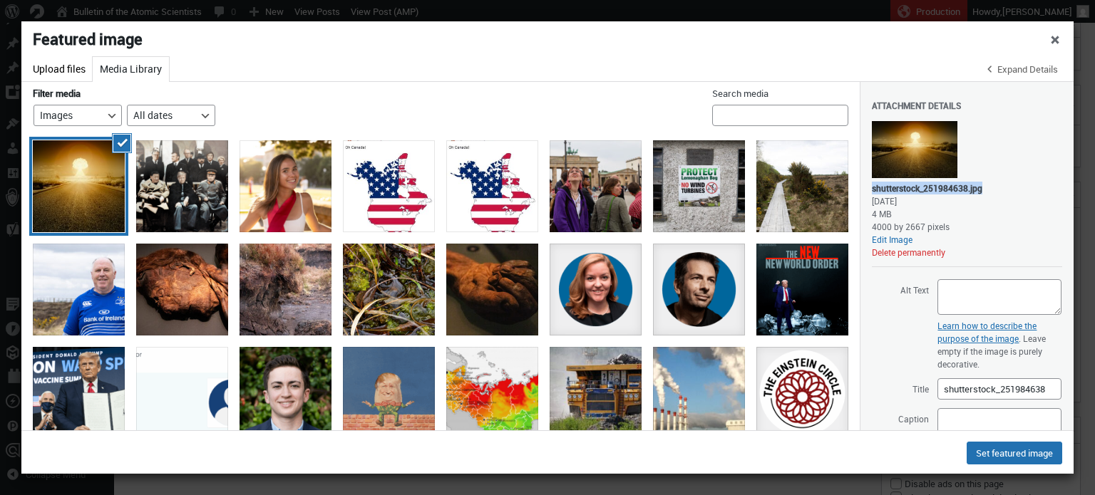
copy div "shutterstock_251984638.jpg"
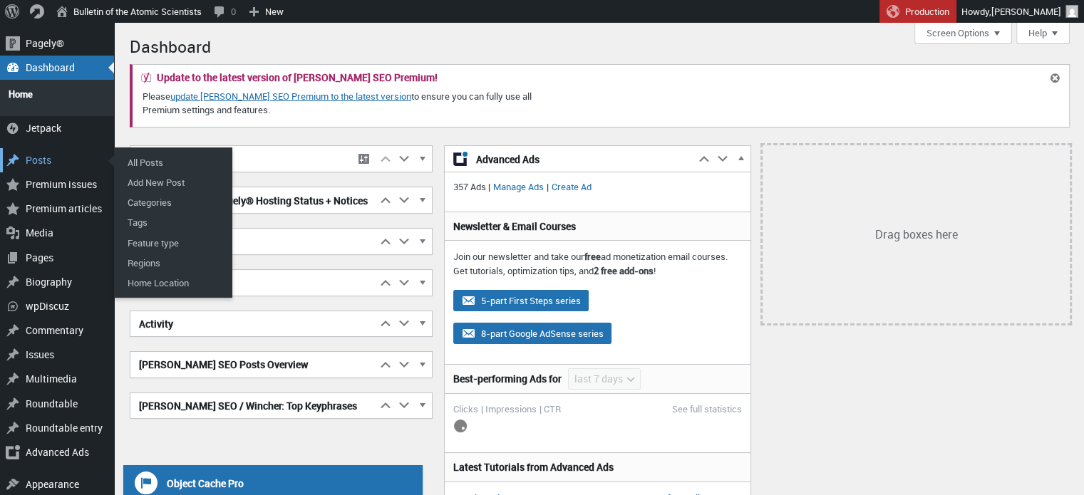
click at [52, 150] on div "Posts" at bounding box center [57, 160] width 114 height 24
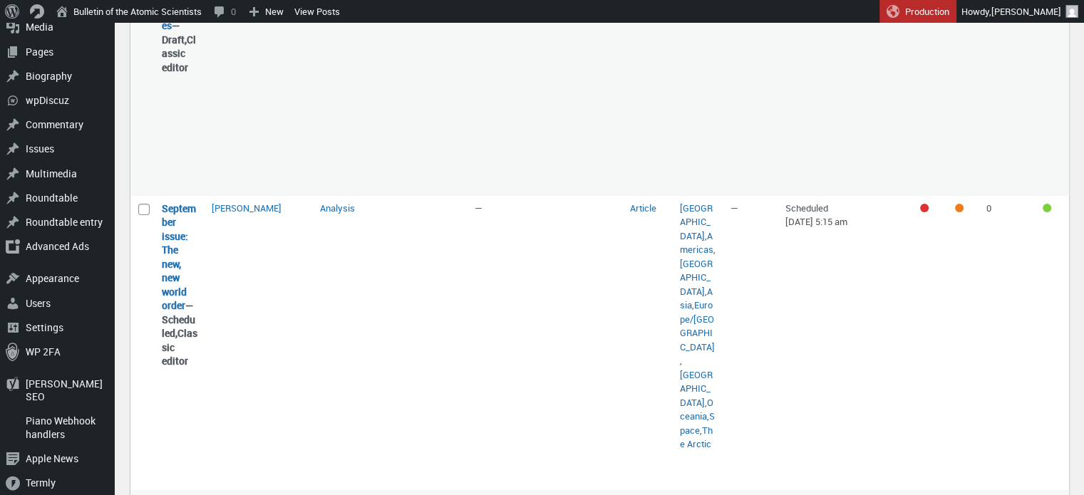
scroll to position [319, 0]
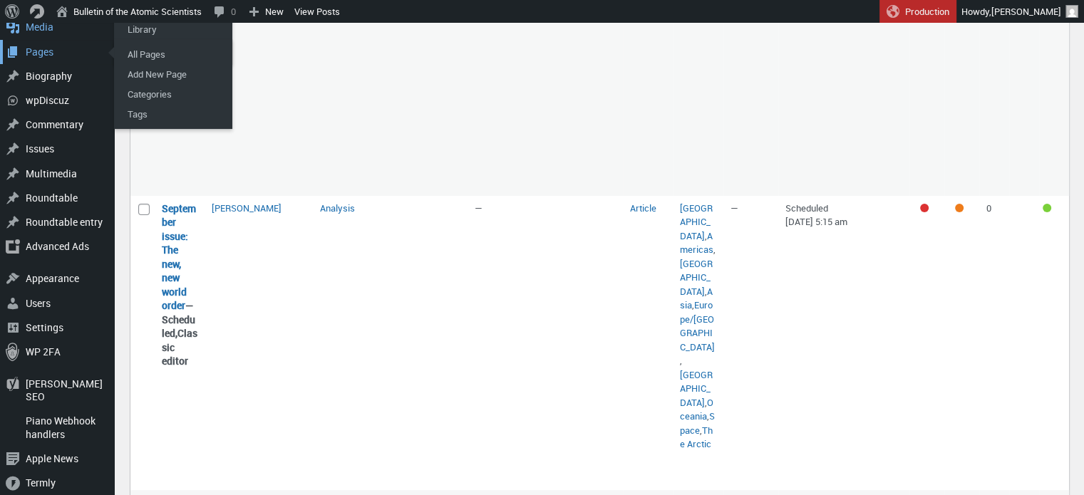
click at [37, 40] on div "Pages" at bounding box center [57, 52] width 114 height 24
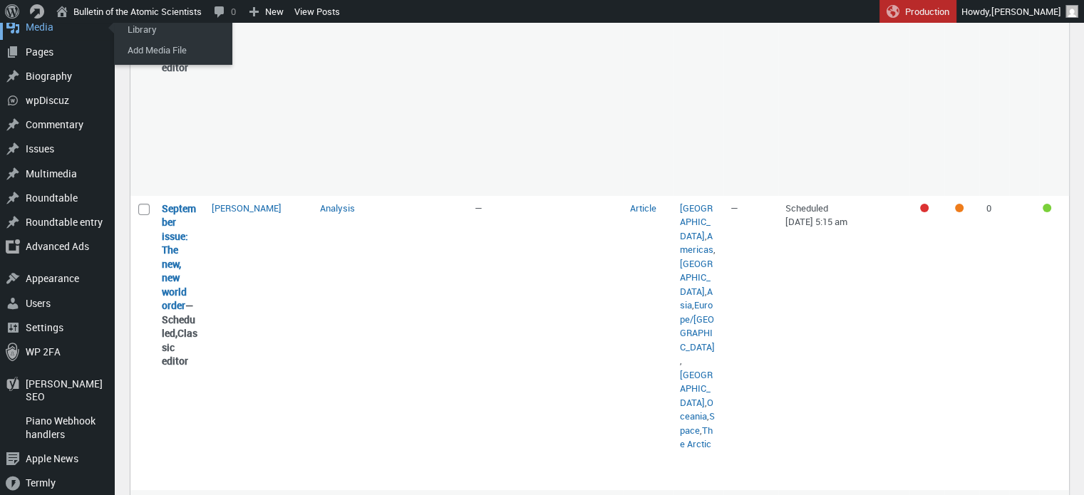
click at [34, 31] on div "Media" at bounding box center [57, 27] width 114 height 24
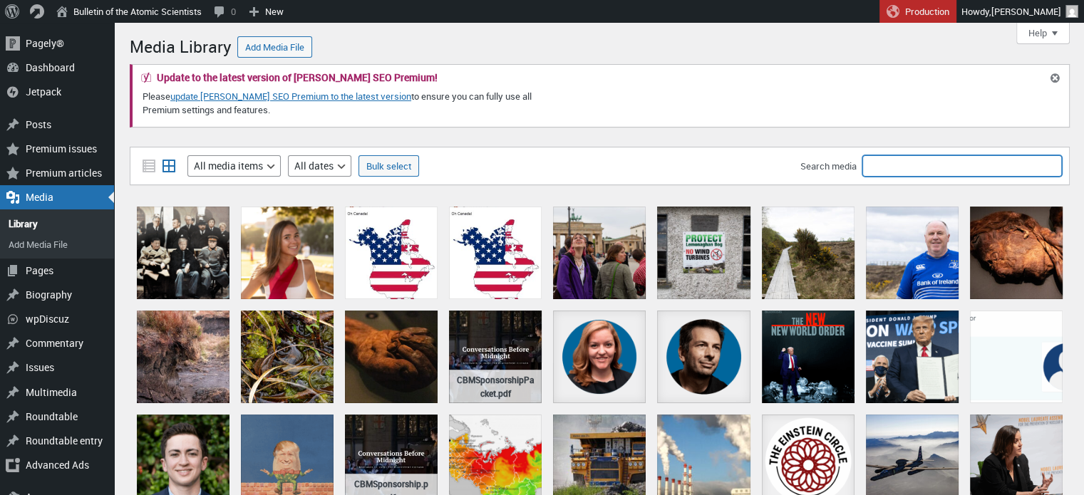
click at [920, 167] on input "Search media" at bounding box center [963, 165] width 200 height 21
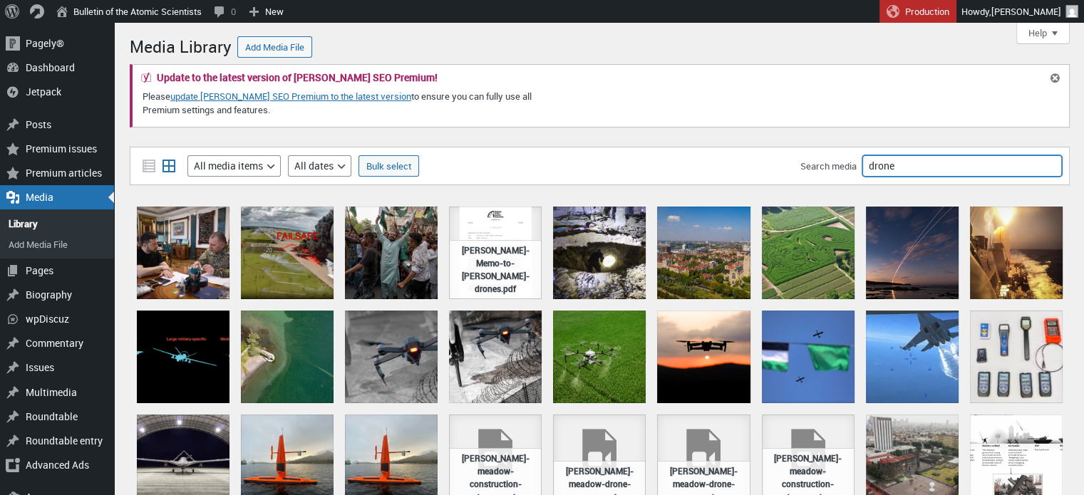
drag, startPoint x: 900, startPoint y: 163, endPoint x: 703, endPoint y: 160, distance: 197.5
click at [703, 160] on div "Filter media List view Grid view Filter by type All media items Images Audio Vi…" at bounding box center [600, 166] width 940 height 38
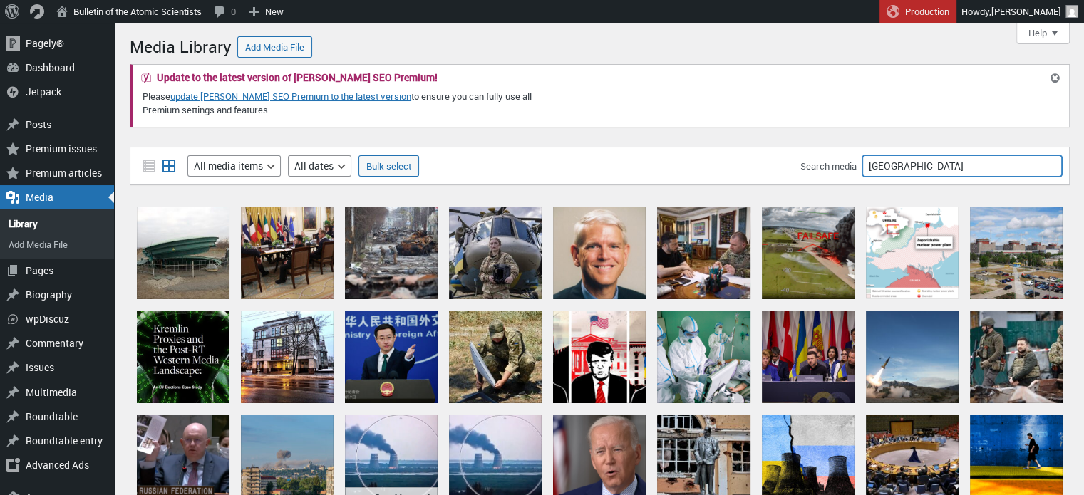
drag, startPoint x: 910, startPoint y: 162, endPoint x: 848, endPoint y: 162, distance: 61.3
click at [848, 162] on div "Search media [GEOGRAPHIC_DATA]" at bounding box center [932, 165] width 262 height 21
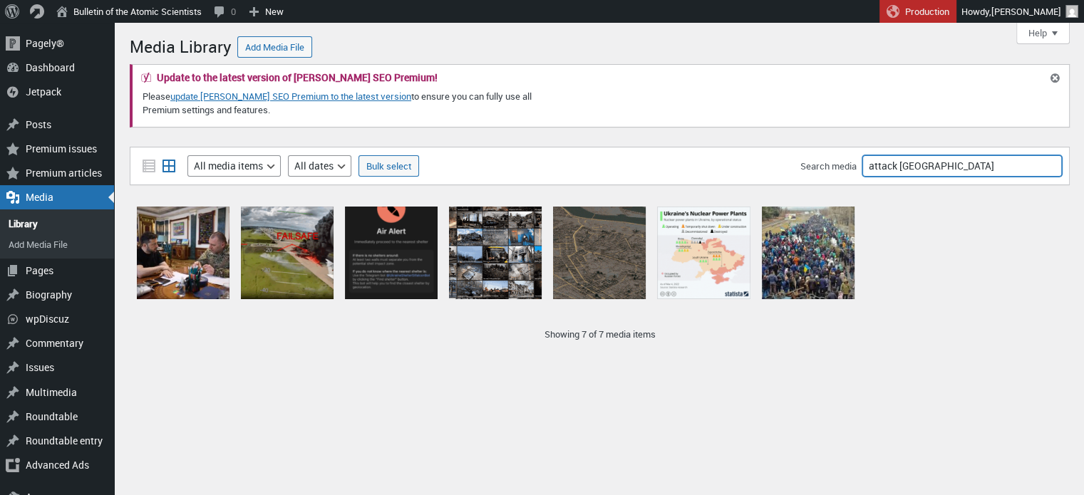
drag, startPoint x: 925, startPoint y: 170, endPoint x: 808, endPoint y: 163, distance: 117.2
click at [808, 163] on div "Search media attack [GEOGRAPHIC_DATA]" at bounding box center [932, 165] width 262 height 21
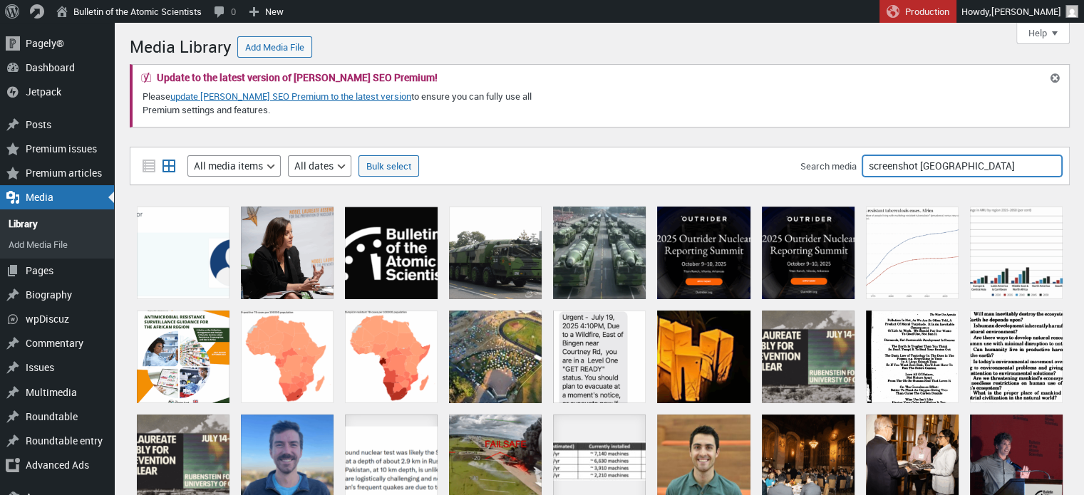
type input "screenshot [GEOGRAPHIC_DATA]"
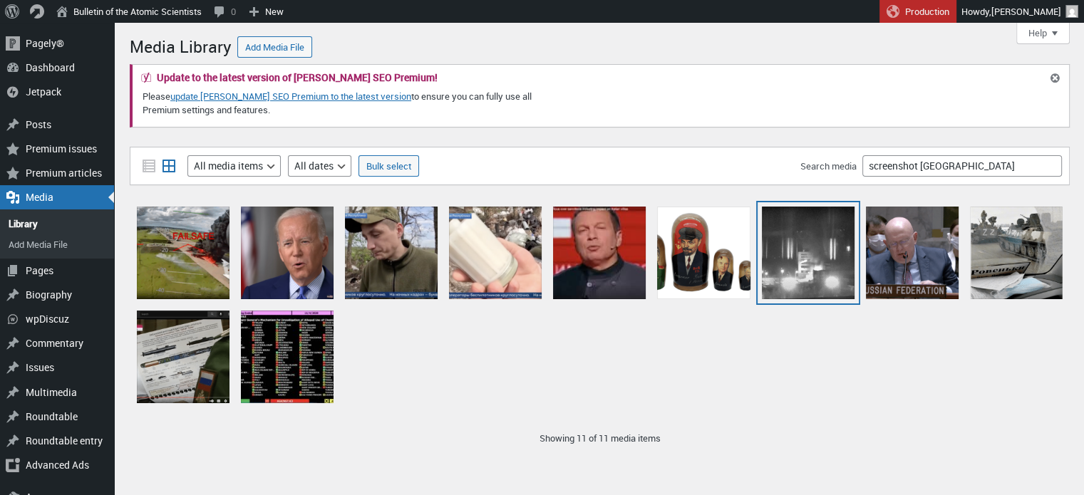
click at [784, 241] on div at bounding box center [808, 253] width 93 height 93
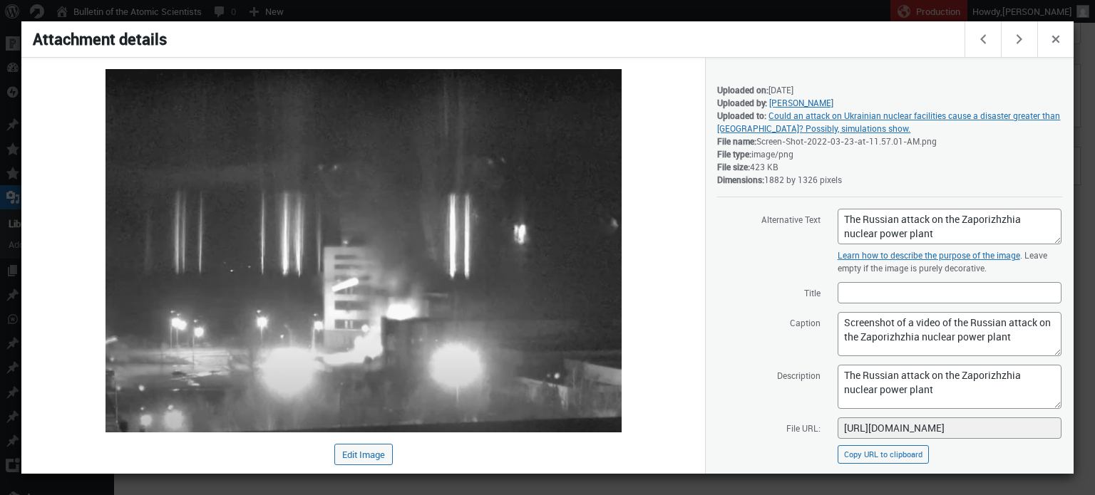
scroll to position [173, 0]
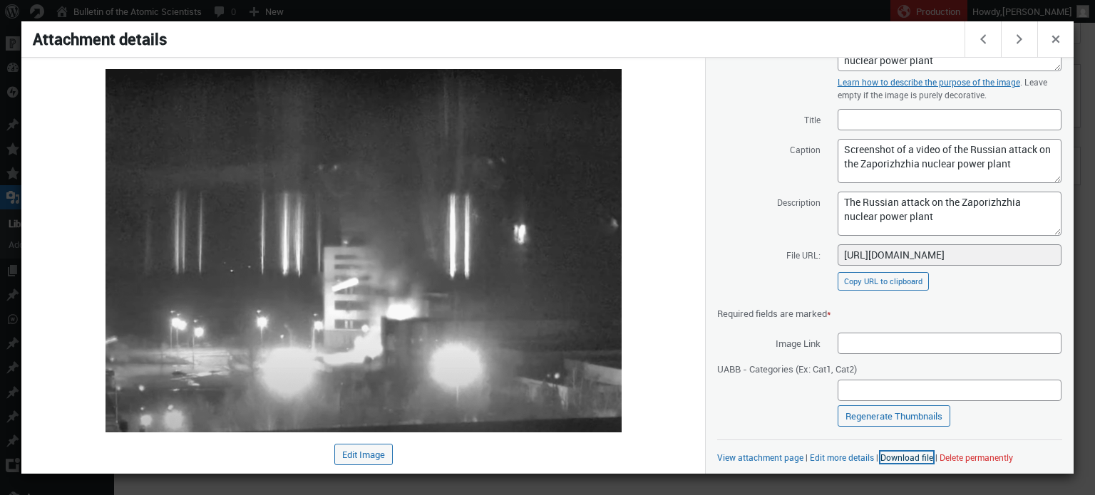
click at [900, 456] on link "Download file" at bounding box center [906, 457] width 53 height 11
